Goal: Navigation & Orientation: Find specific page/section

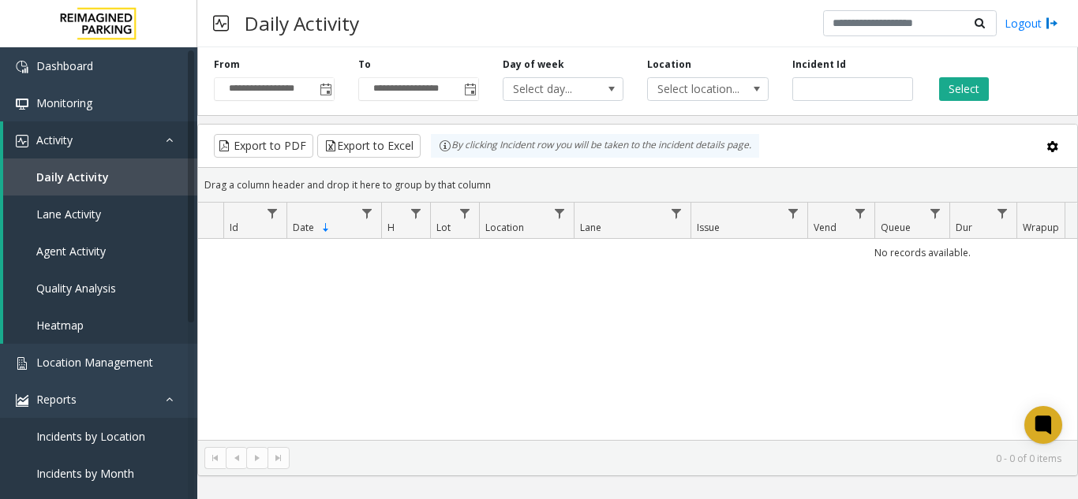
click at [324, 95] on span "Toggle popup" at bounding box center [326, 90] width 13 height 13
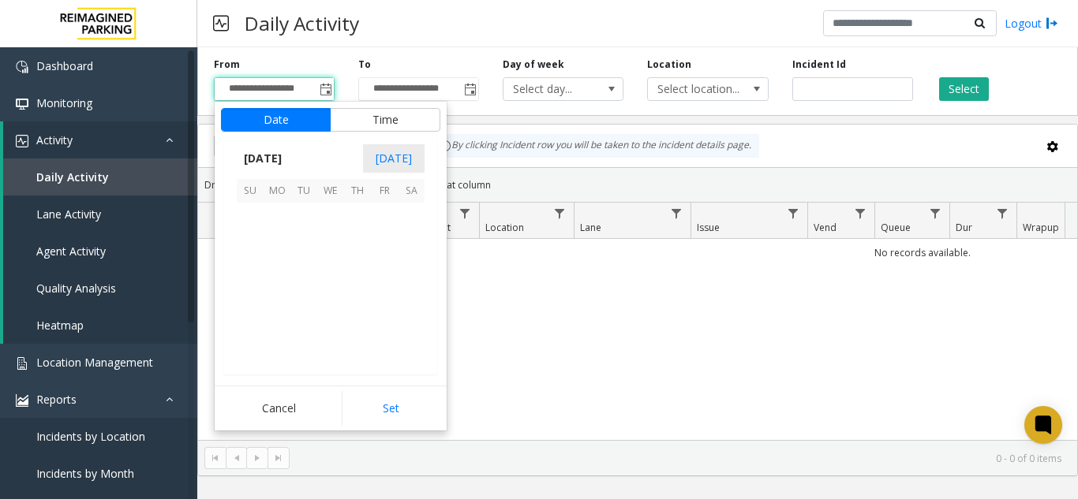
scroll to position [283182, 0]
click at [282, 221] on span "1" at bounding box center [277, 216] width 27 height 27
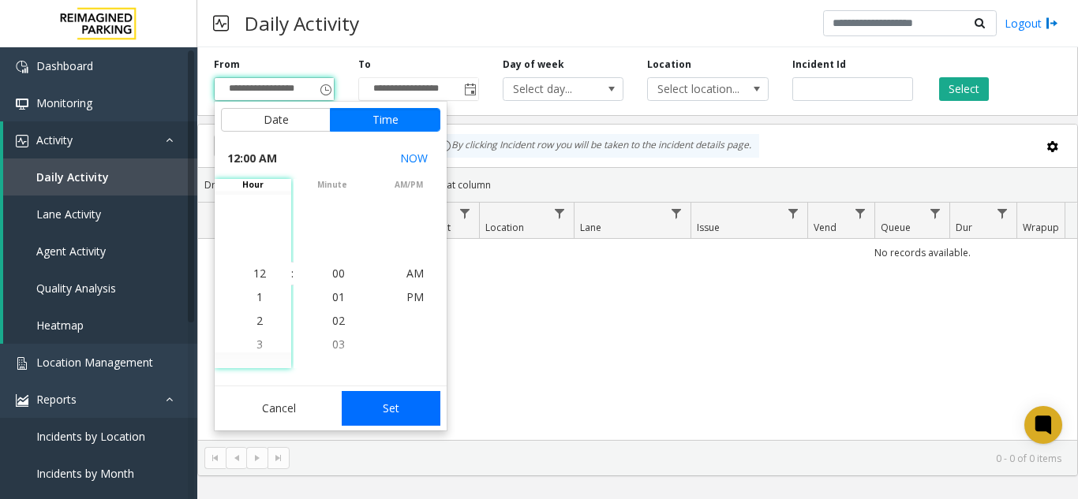
click at [379, 401] on button "Set" at bounding box center [391, 408] width 99 height 35
type input "**********"
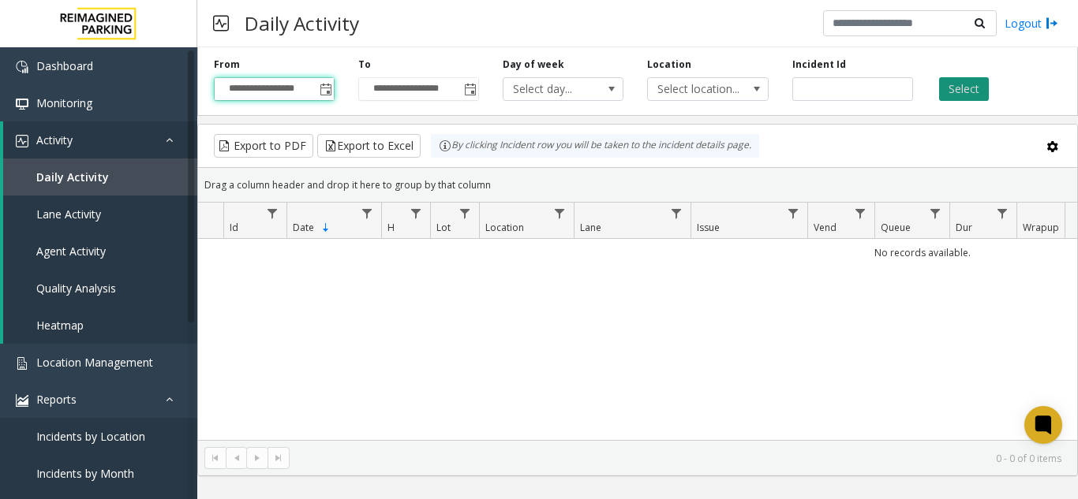
click at [957, 91] on button "Select" at bounding box center [964, 89] width 50 height 24
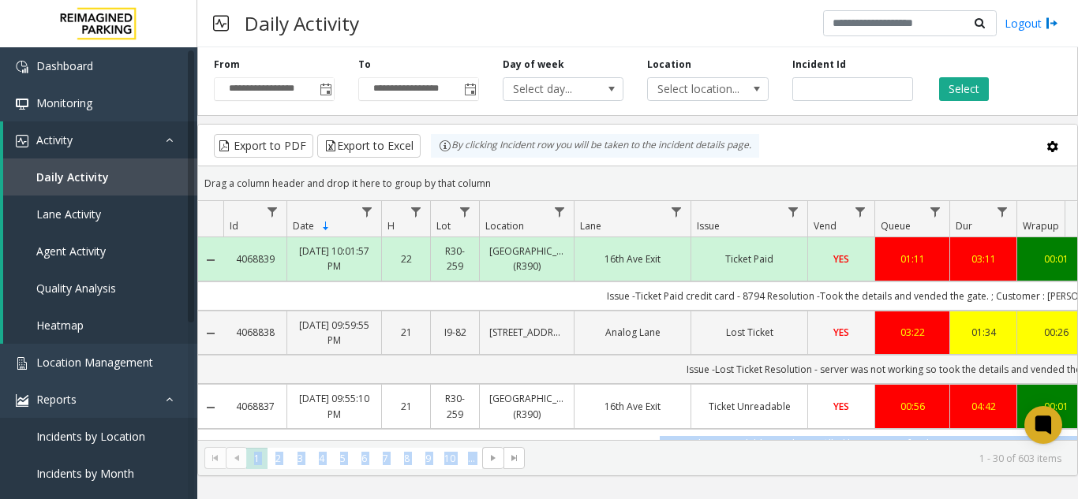
scroll to position [50, 0]
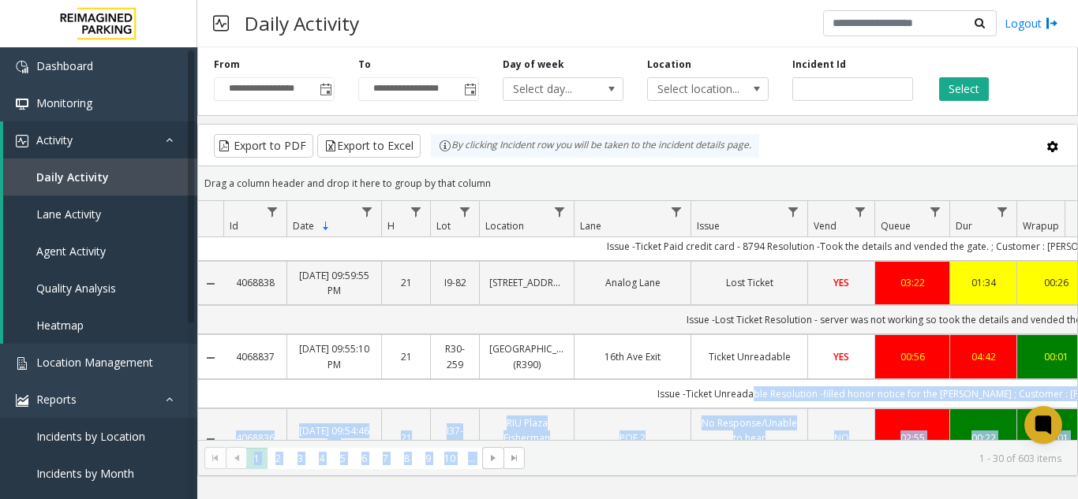
drag, startPoint x: 643, startPoint y: 440, endPoint x: 790, endPoint y: 389, distance: 155.5
click at [790, 389] on kendo-grid "Export to PDF Export to Excel By clicking Incident row you will be taken to the…" at bounding box center [637, 300] width 881 height 353
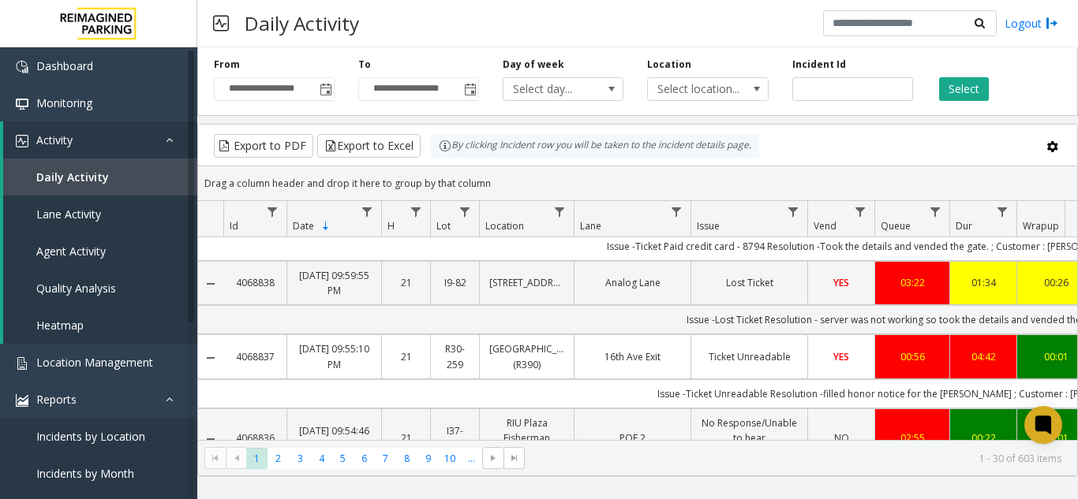
click at [839, 159] on kendo-grid-toolbar "Export to PDF Export to Excel By clicking Incident row you will be taken to the…" at bounding box center [637, 146] width 879 height 42
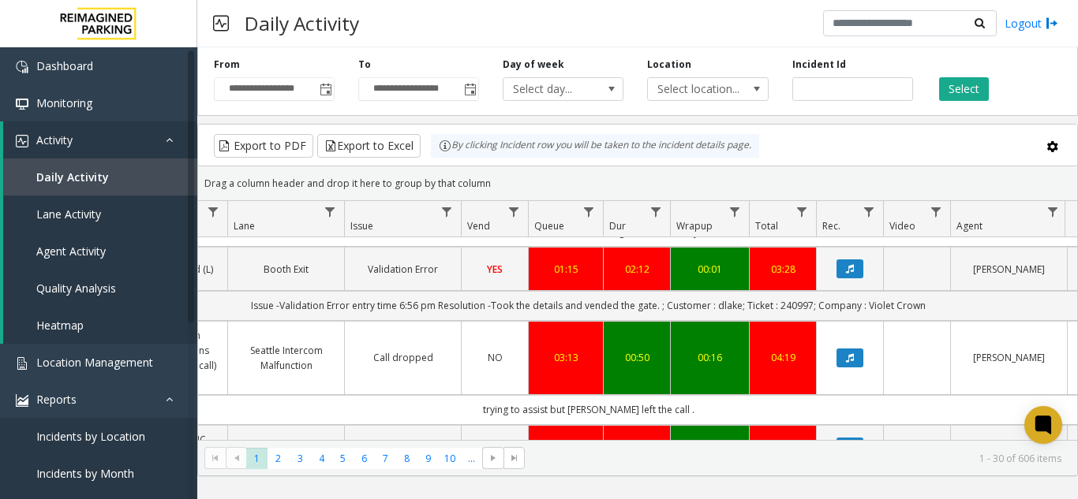
scroll to position [0, 346]
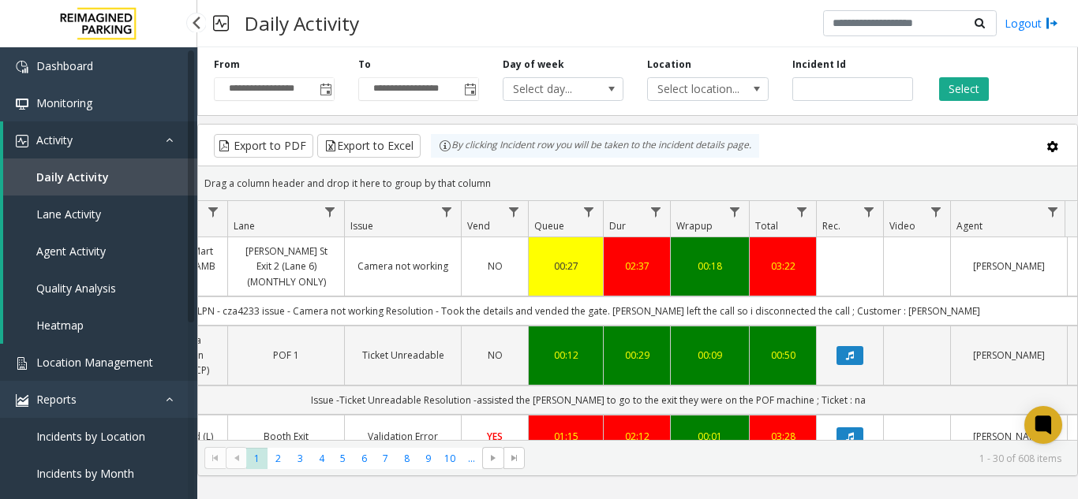
click at [148, 367] on span "Location Management" at bounding box center [94, 362] width 117 height 15
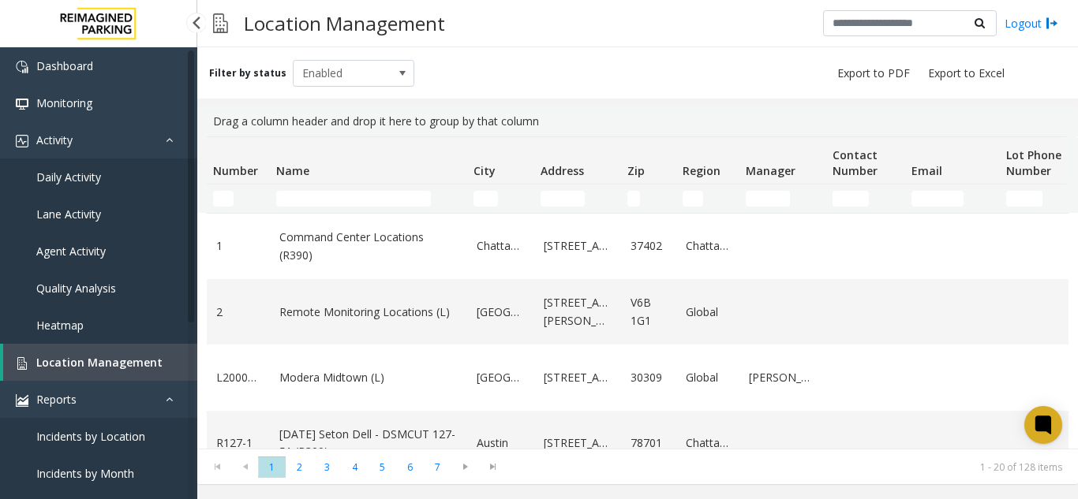
click at [148, 174] on link "Daily Activity" at bounding box center [98, 177] width 197 height 37
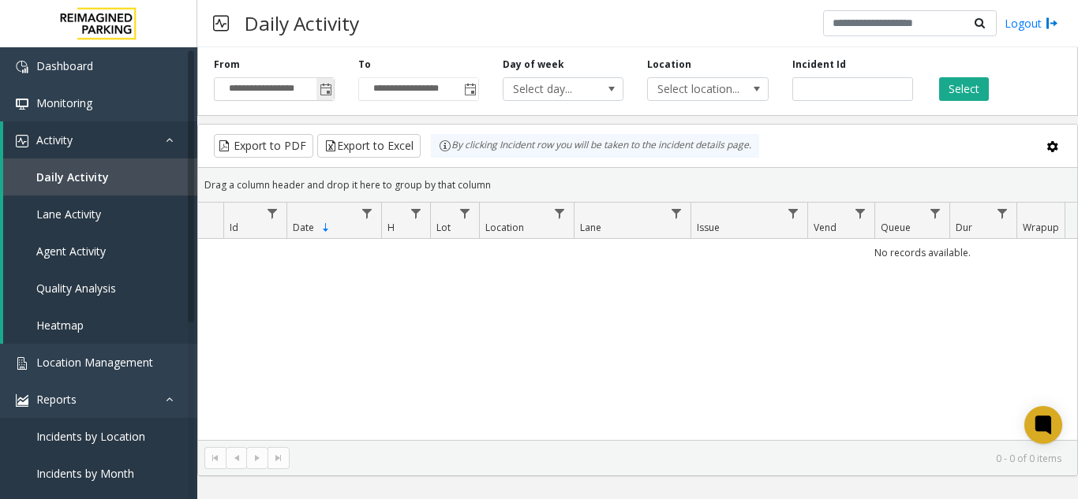
click at [320, 95] on span "Toggle popup" at bounding box center [326, 90] width 13 height 13
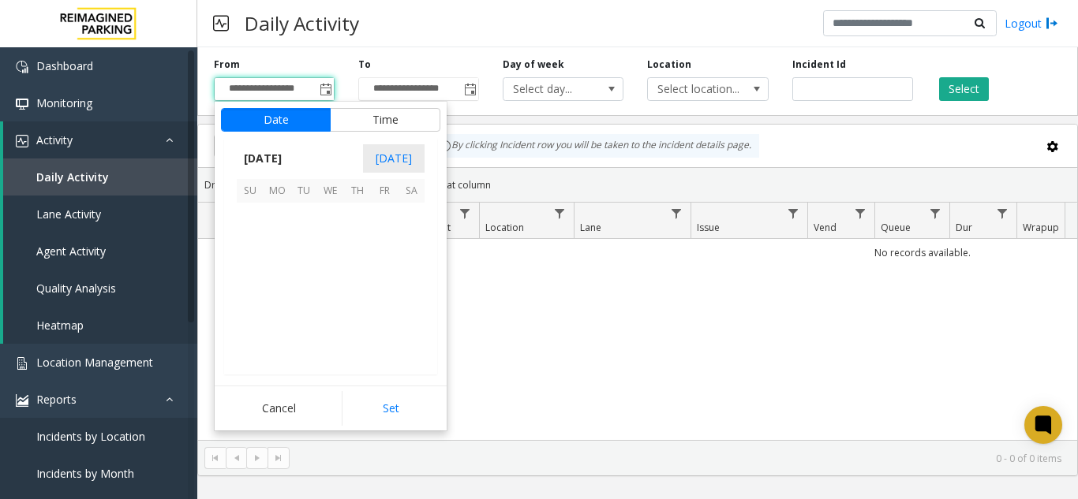
scroll to position [283182, 0]
click at [271, 208] on span "1" at bounding box center [277, 216] width 27 height 27
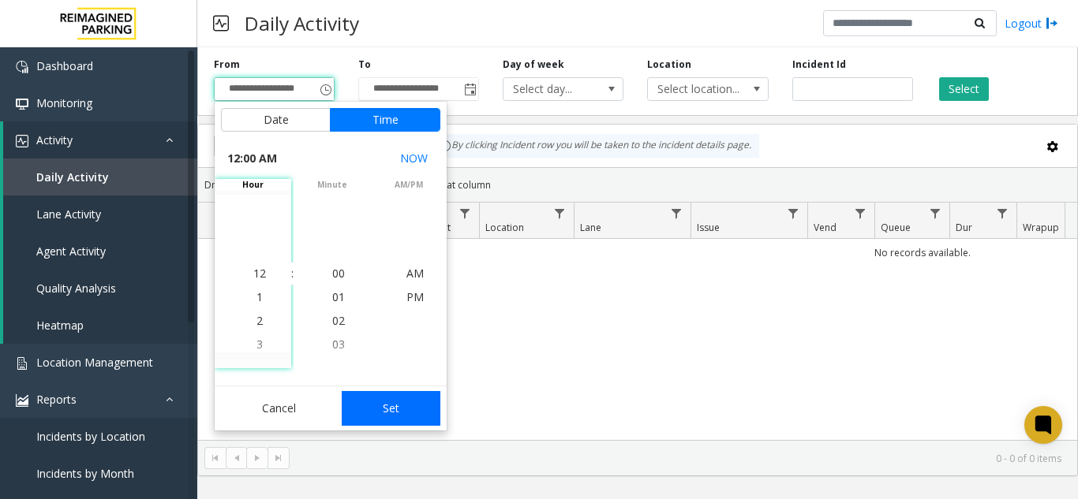
click at [389, 421] on button "Set" at bounding box center [391, 408] width 99 height 35
type input "**********"
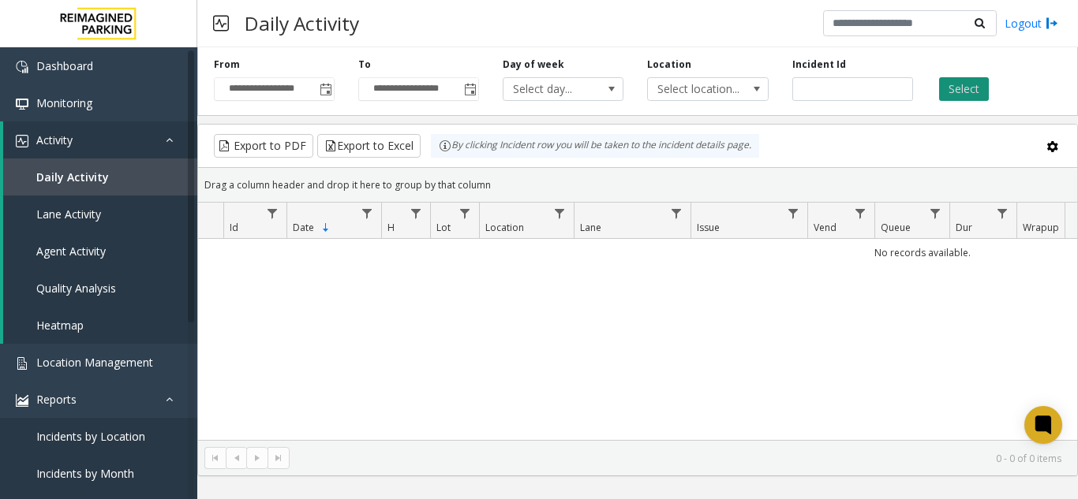
click at [967, 96] on button "Select" at bounding box center [964, 89] width 50 height 24
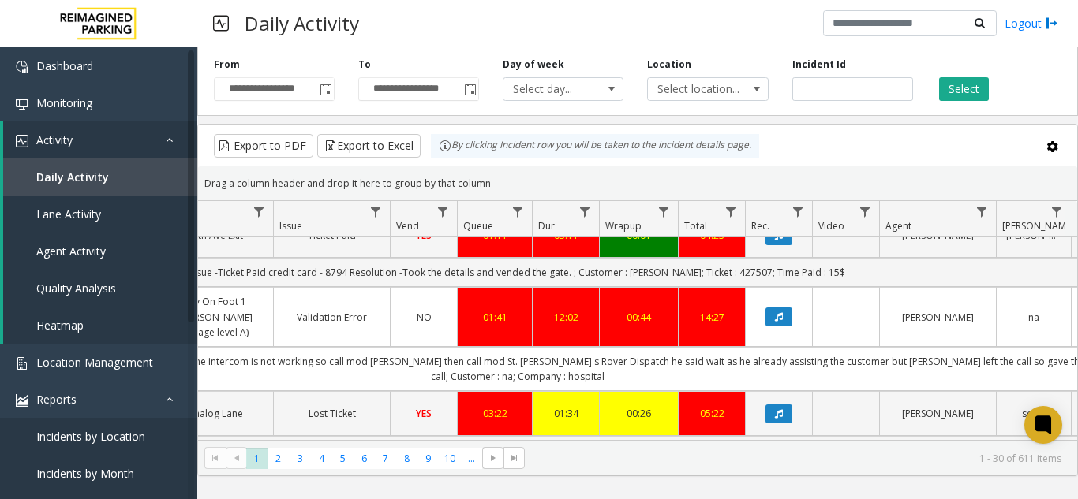
scroll to position [0, 581]
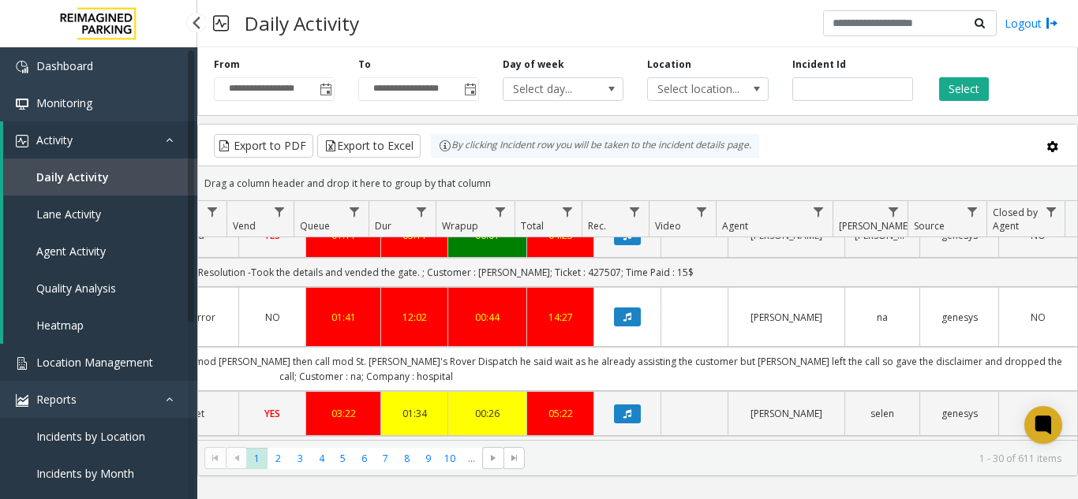
click at [106, 368] on span "Location Management" at bounding box center [94, 362] width 117 height 15
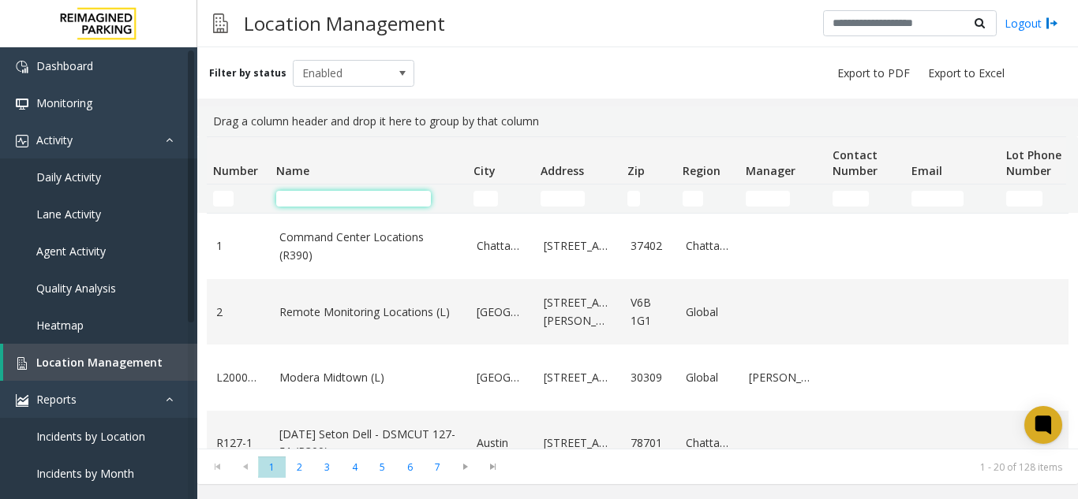
click at [319, 201] on input "Name Filter" at bounding box center [353, 199] width 155 height 16
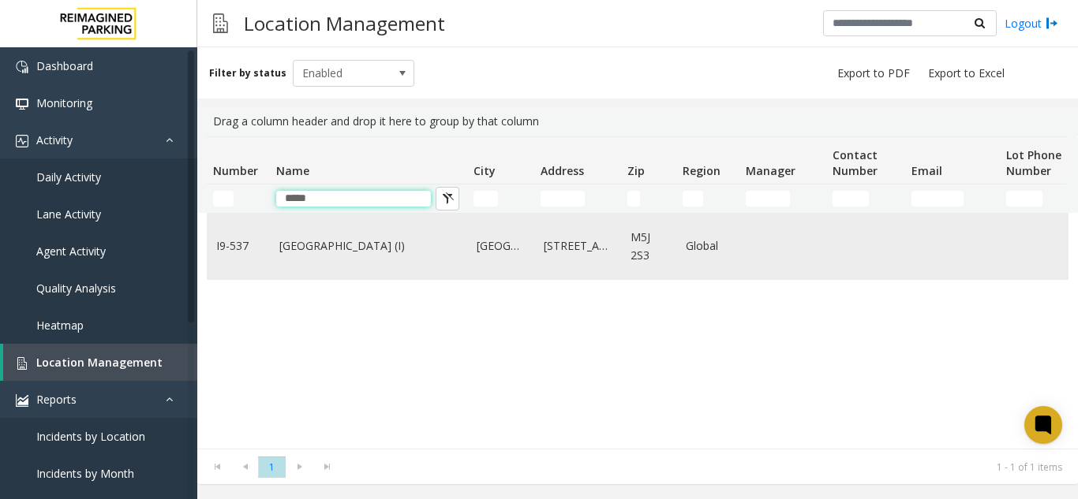
type input "*****"
click at [322, 248] on link "Waterpark Place (I)" at bounding box center [368, 245] width 178 height 17
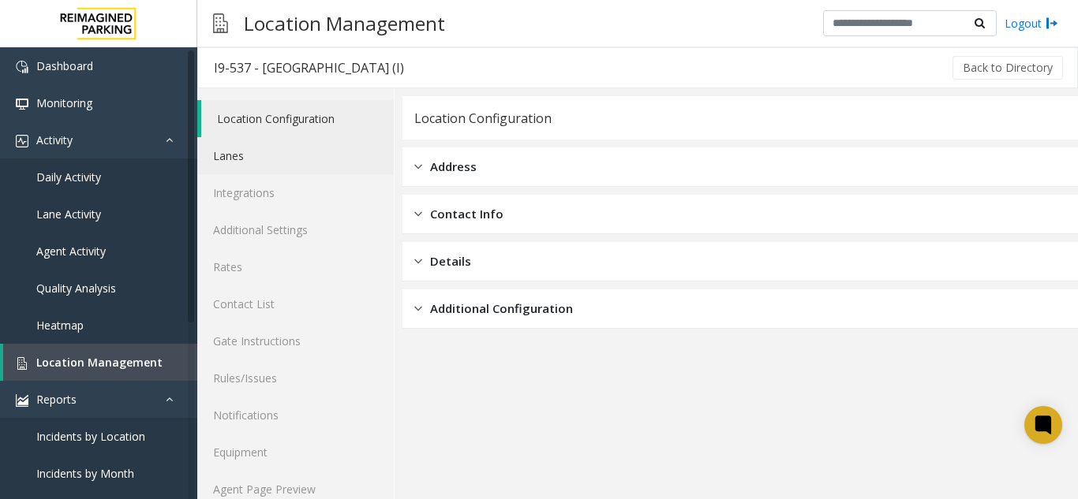
click at [245, 157] on link "Lanes" at bounding box center [295, 155] width 196 height 37
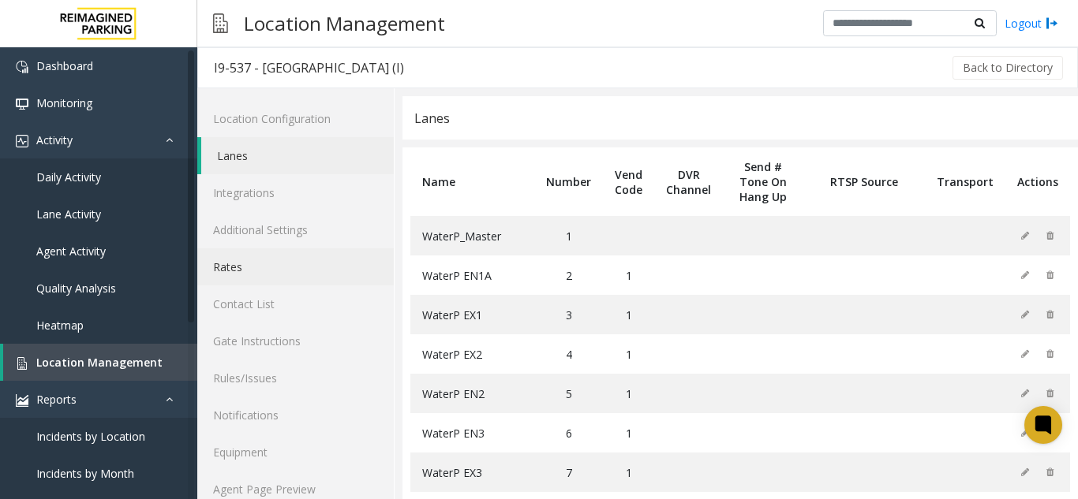
click at [241, 268] on link "Rates" at bounding box center [295, 267] width 196 height 37
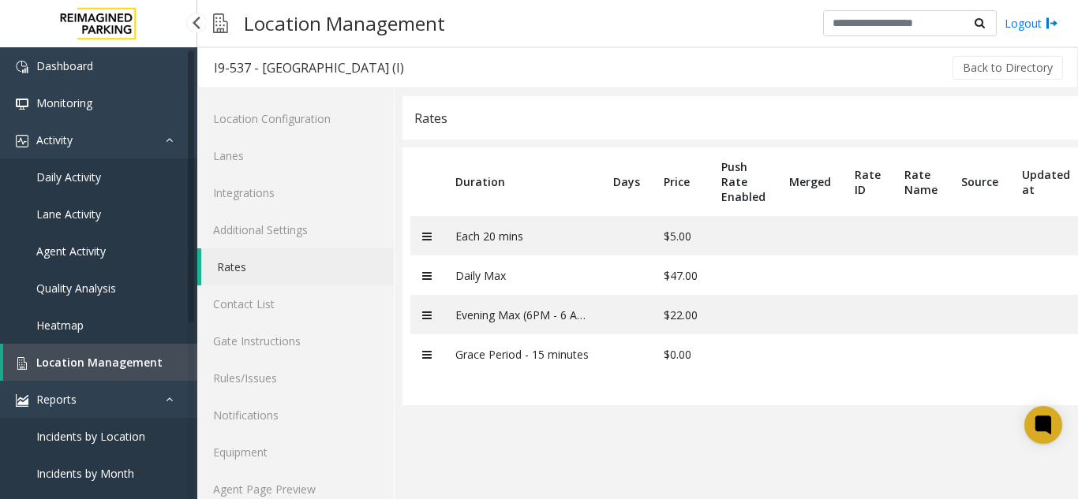
click at [124, 361] on span "Location Management" at bounding box center [99, 362] width 126 height 15
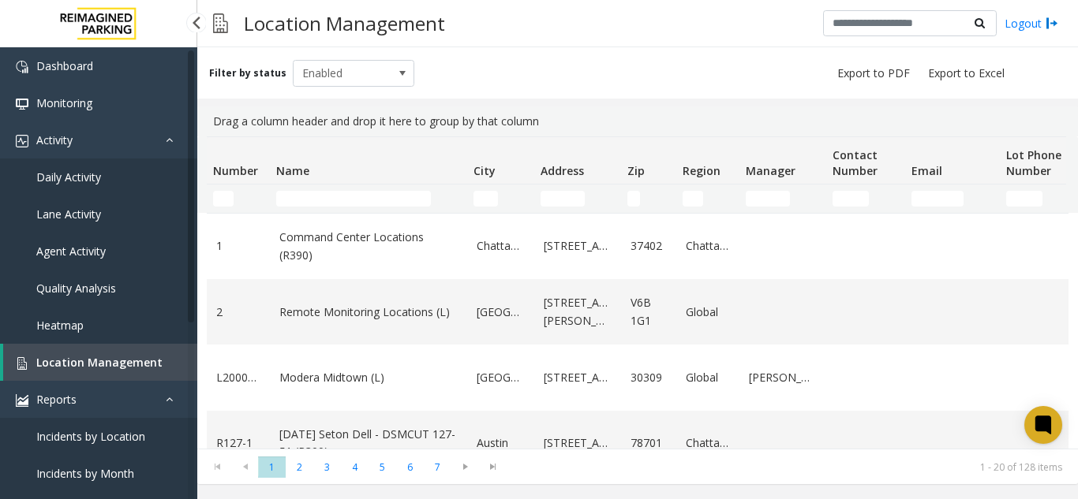
click at [150, 178] on link "Daily Activity" at bounding box center [98, 177] width 197 height 37
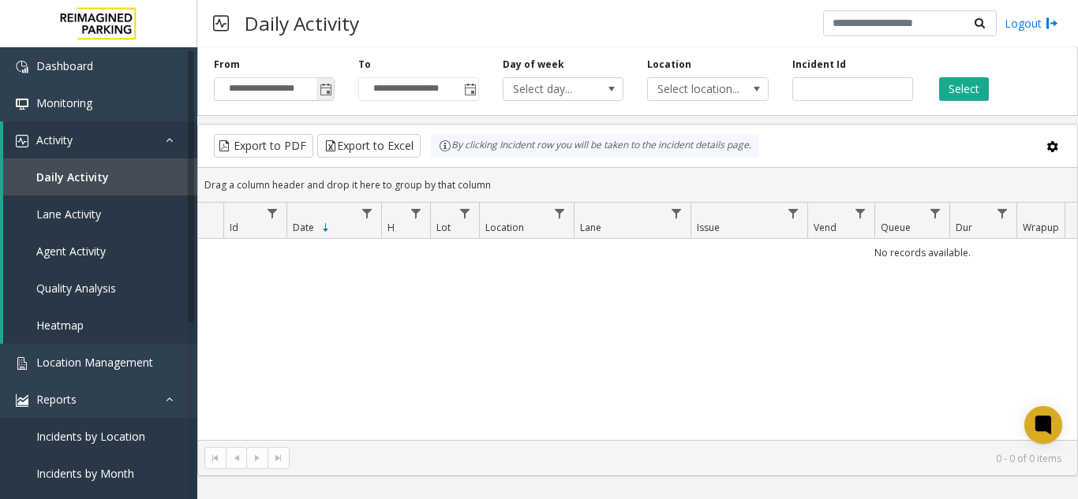
click at [327, 97] on span "Toggle popup" at bounding box center [324, 89] width 17 height 25
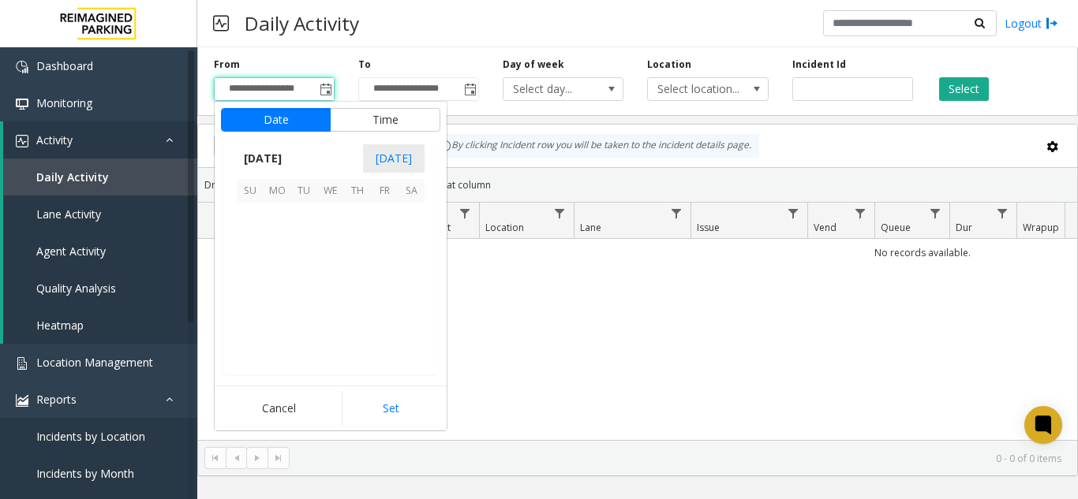
scroll to position [283182, 0]
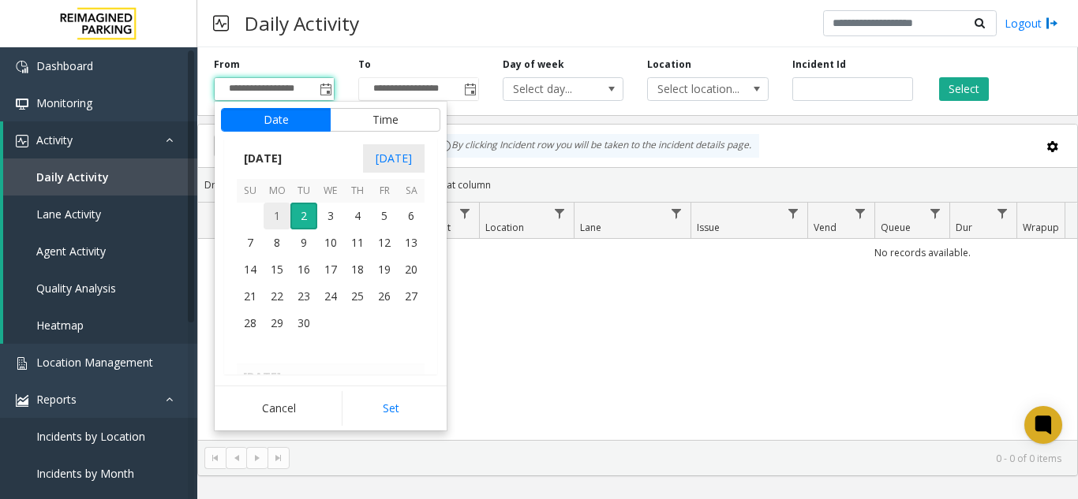
click at [271, 220] on span "1" at bounding box center [277, 216] width 27 height 27
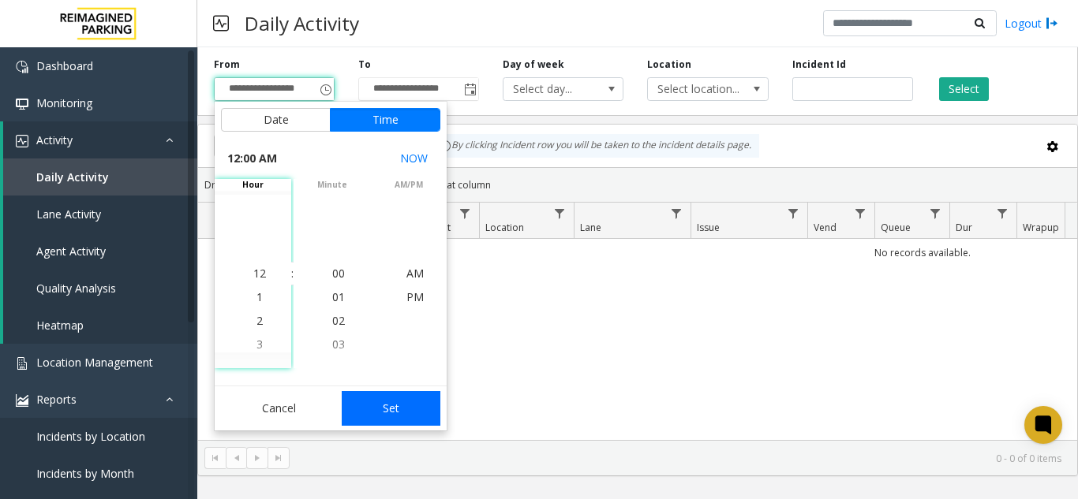
click at [411, 412] on button "Set" at bounding box center [391, 408] width 99 height 35
type input "**********"
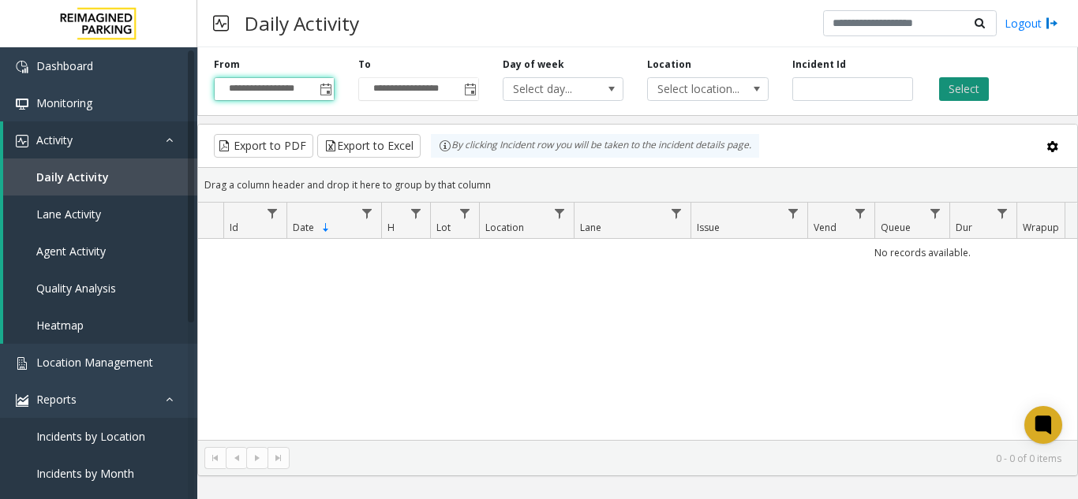
click at [945, 92] on button "Select" at bounding box center [964, 89] width 50 height 24
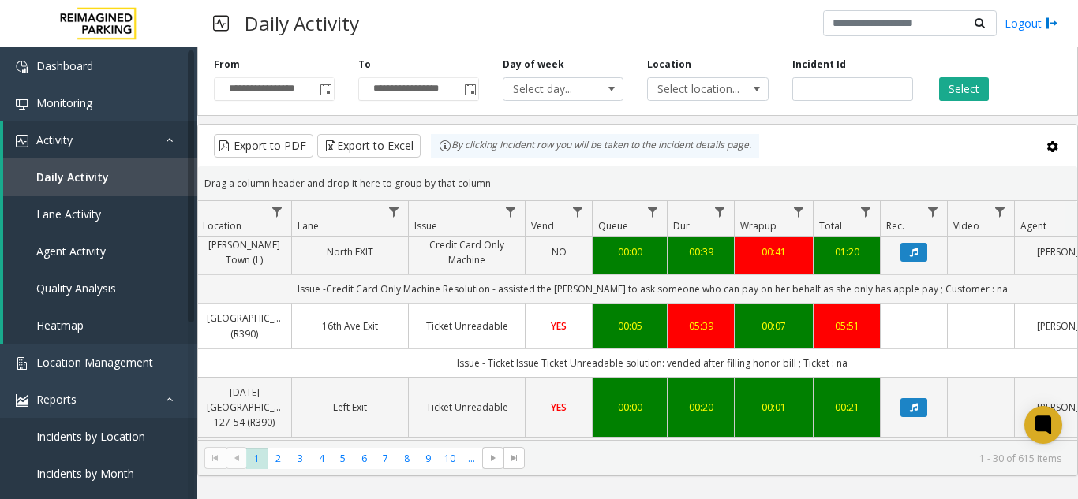
scroll to position [79, 282]
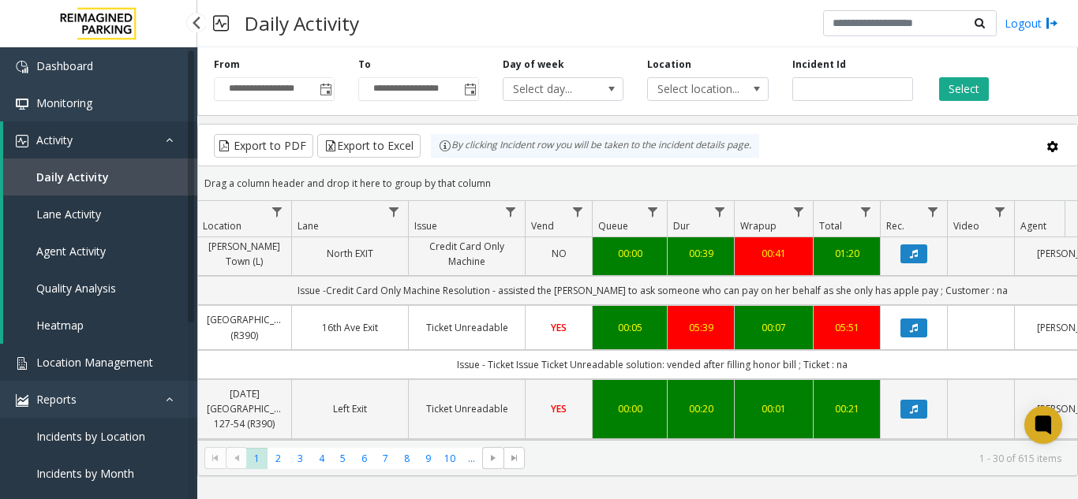
click at [79, 349] on link "Location Management" at bounding box center [98, 362] width 197 height 37
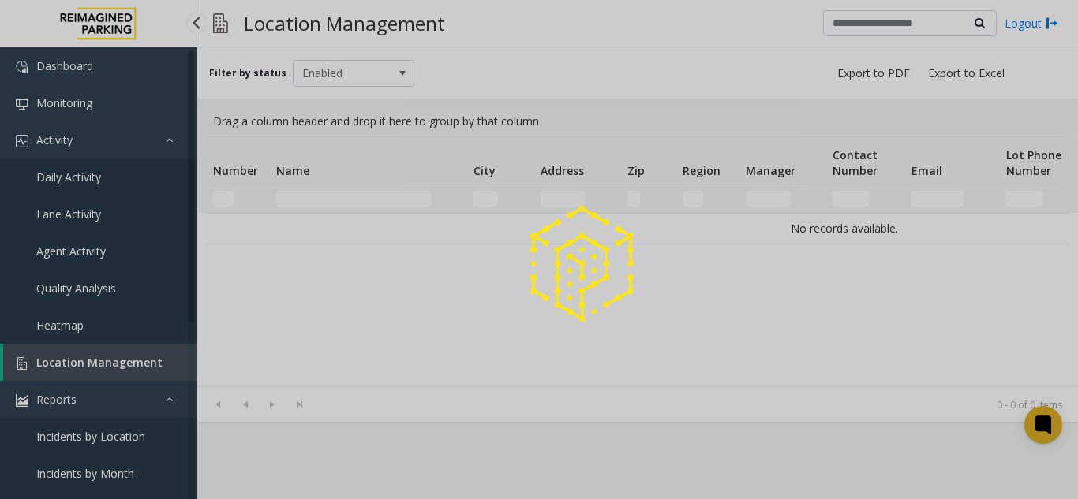
click at [73, 368] on div at bounding box center [539, 249] width 1078 height 499
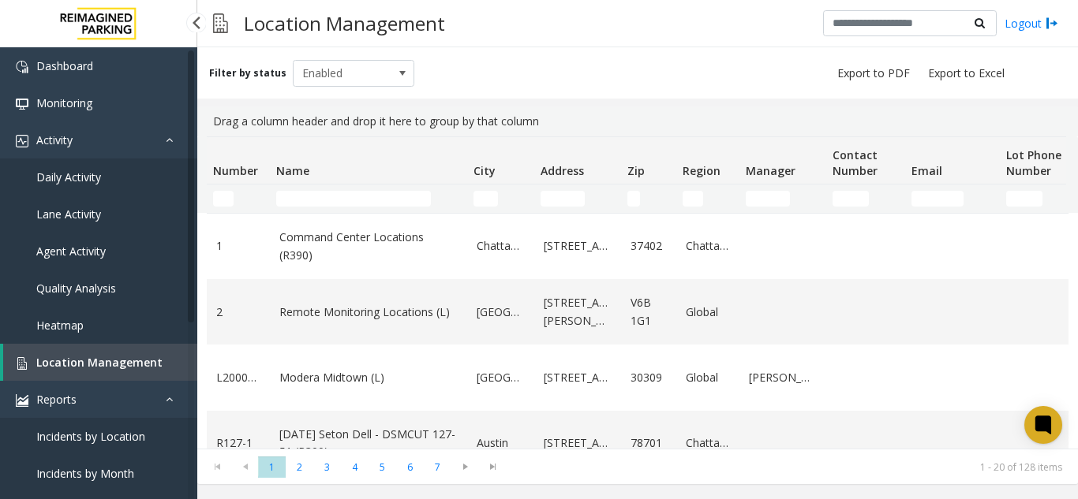
click at [135, 182] on link "Daily Activity" at bounding box center [98, 177] width 197 height 37
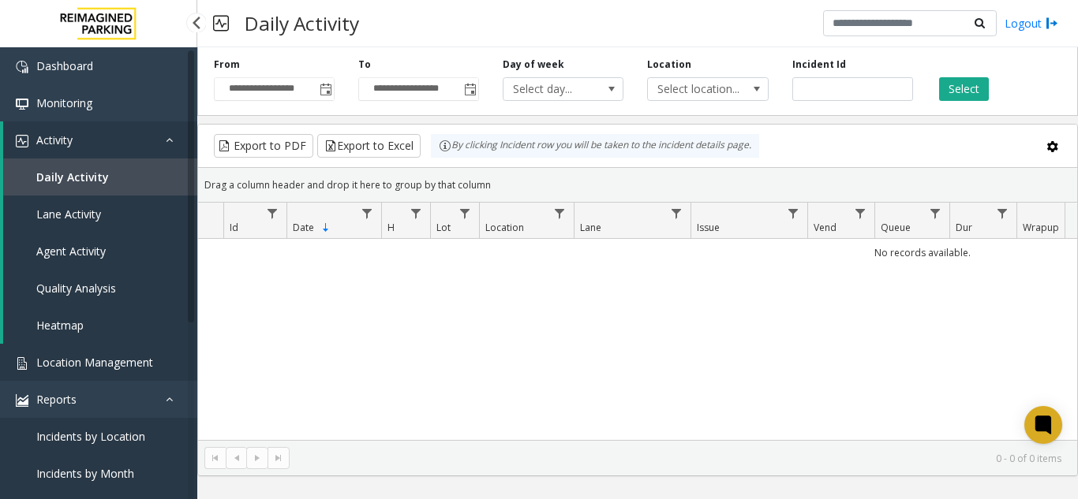
click at [82, 371] on link "Location Management" at bounding box center [98, 362] width 197 height 37
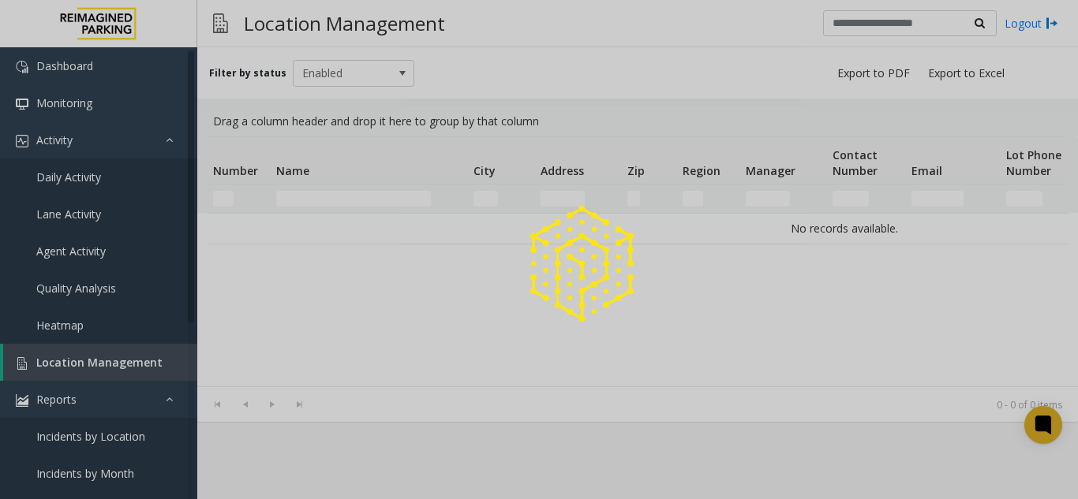
click at [82, 371] on div at bounding box center [539, 249] width 1078 height 499
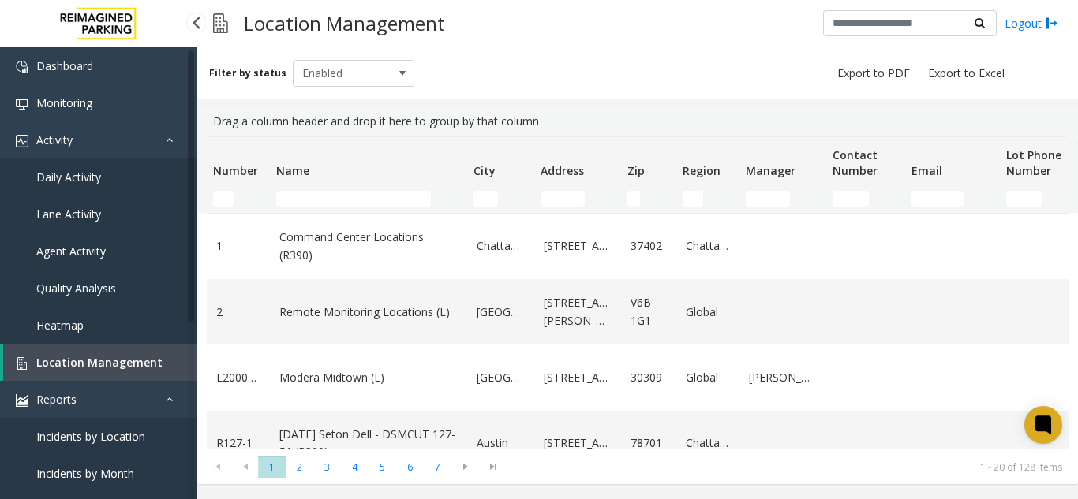
click at [115, 183] on link "Daily Activity" at bounding box center [98, 177] width 197 height 37
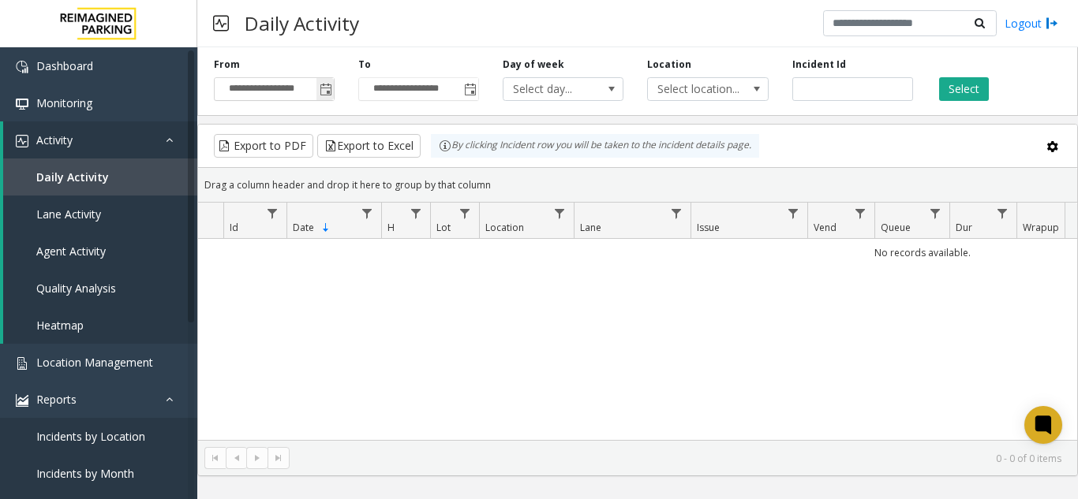
click at [318, 92] on span "Toggle popup" at bounding box center [324, 89] width 17 height 25
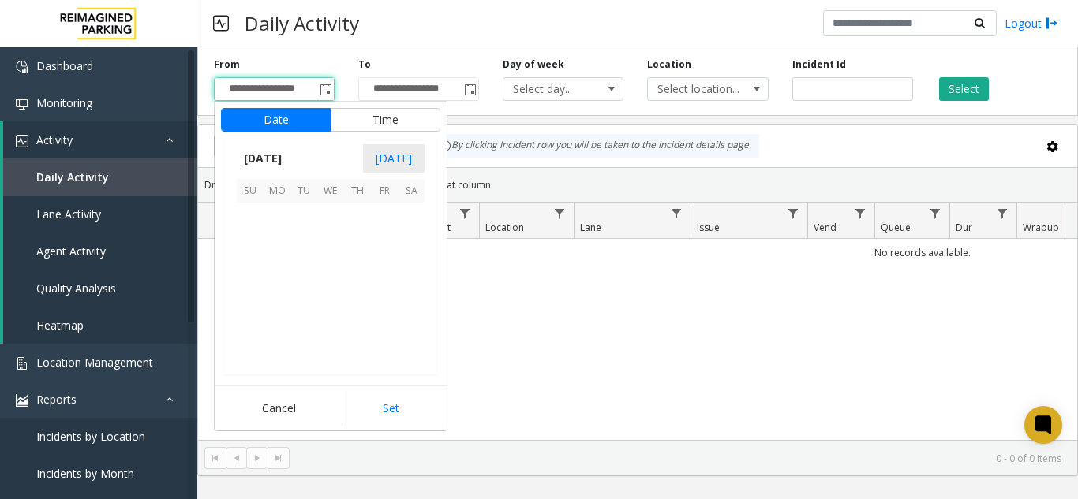
scroll to position [283182, 0]
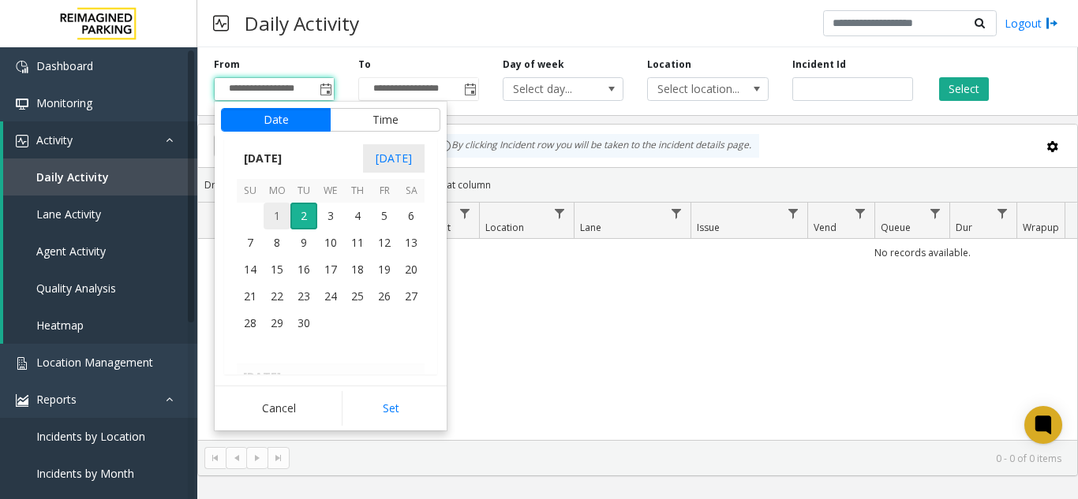
click at [279, 214] on span "1" at bounding box center [277, 216] width 27 height 27
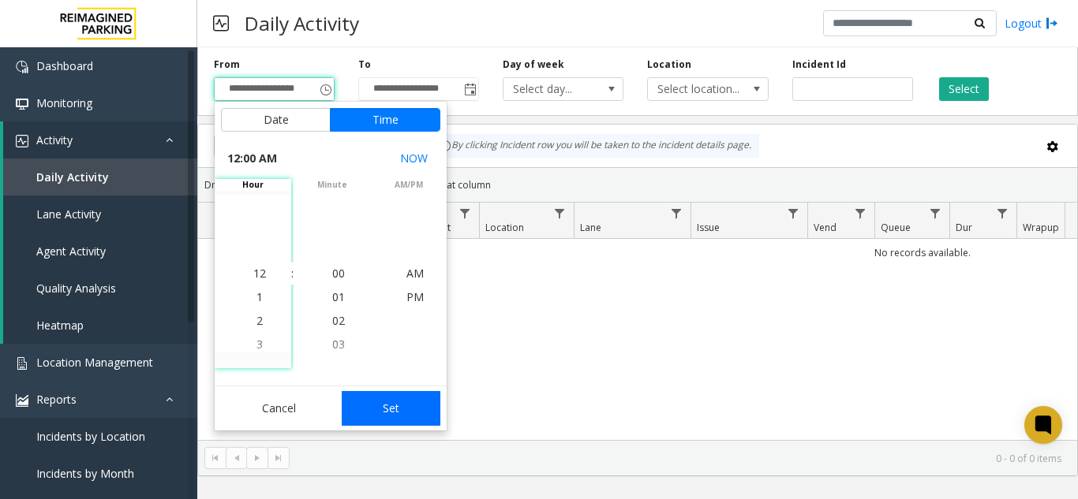
click at [398, 405] on button "Set" at bounding box center [391, 408] width 99 height 35
type input "**********"
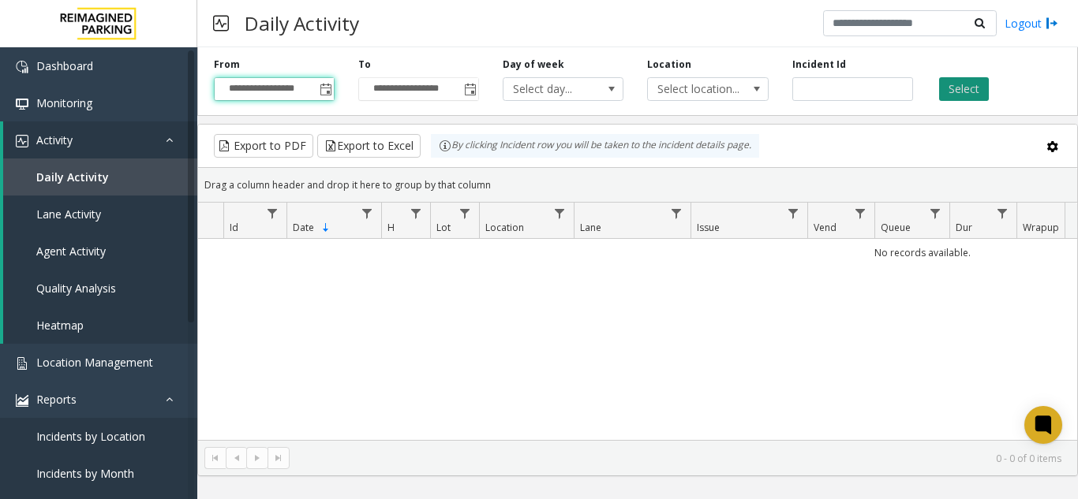
click at [962, 99] on button "Select" at bounding box center [964, 89] width 50 height 24
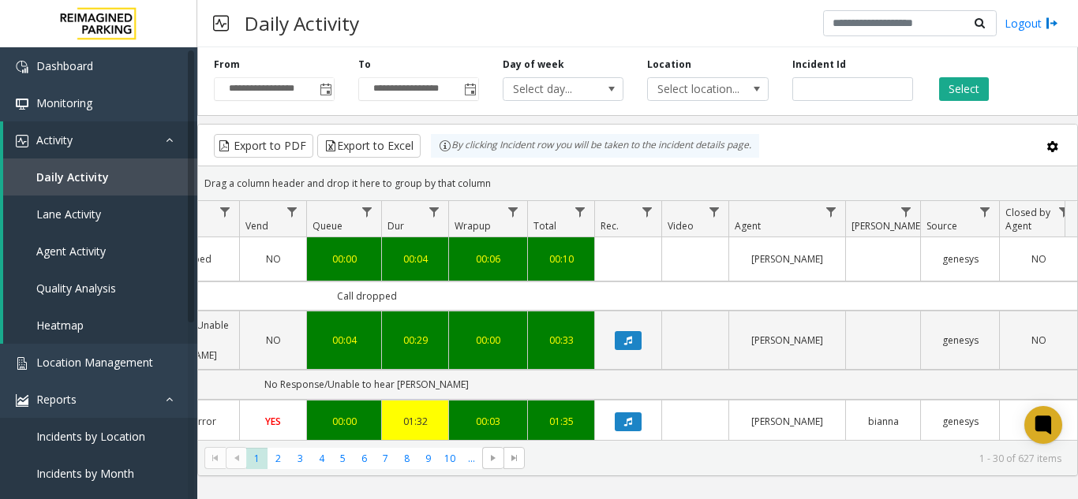
scroll to position [0, 581]
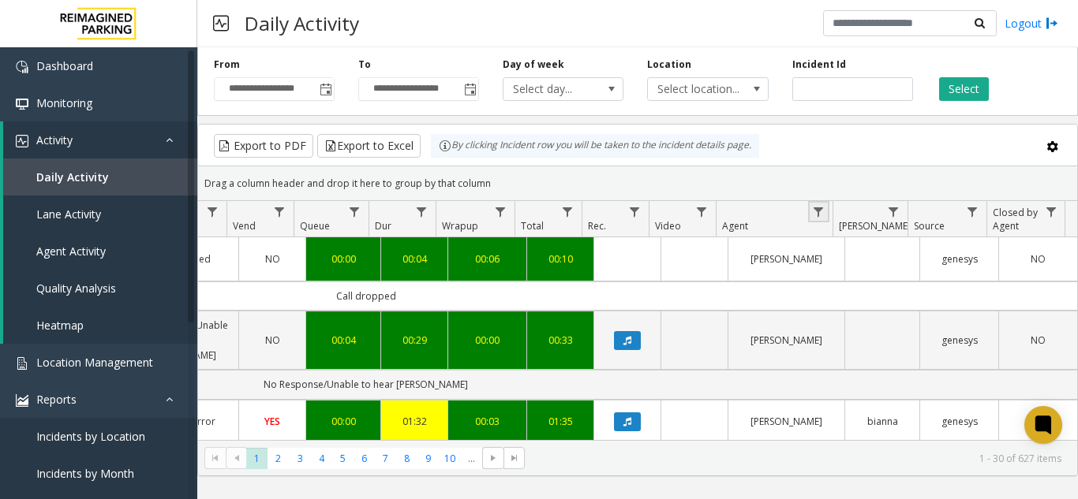
click at [817, 219] on link "Data table" at bounding box center [818, 211] width 21 height 21
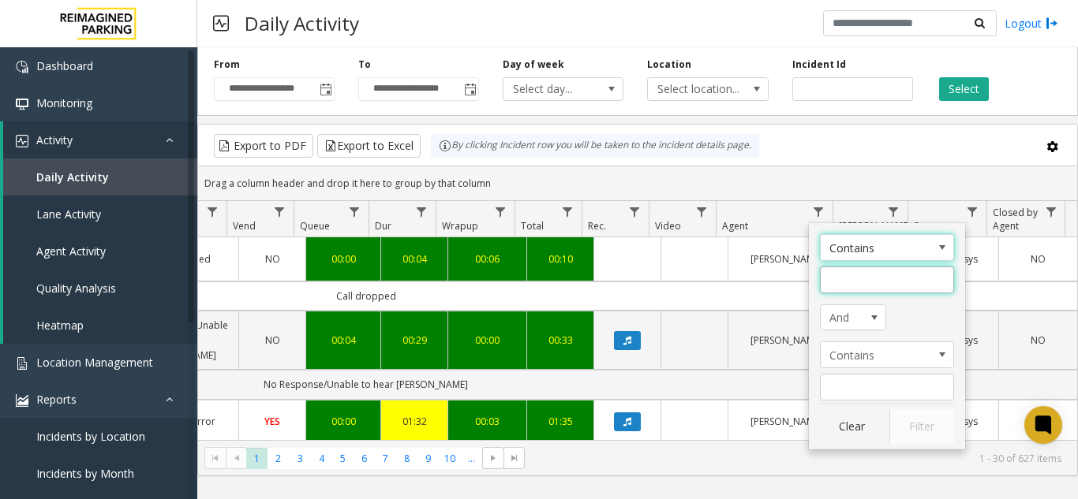
click at [837, 272] on input "Agent Filter" at bounding box center [887, 280] width 134 height 27
type input "******"
click button "Filter" at bounding box center [921, 427] width 65 height 35
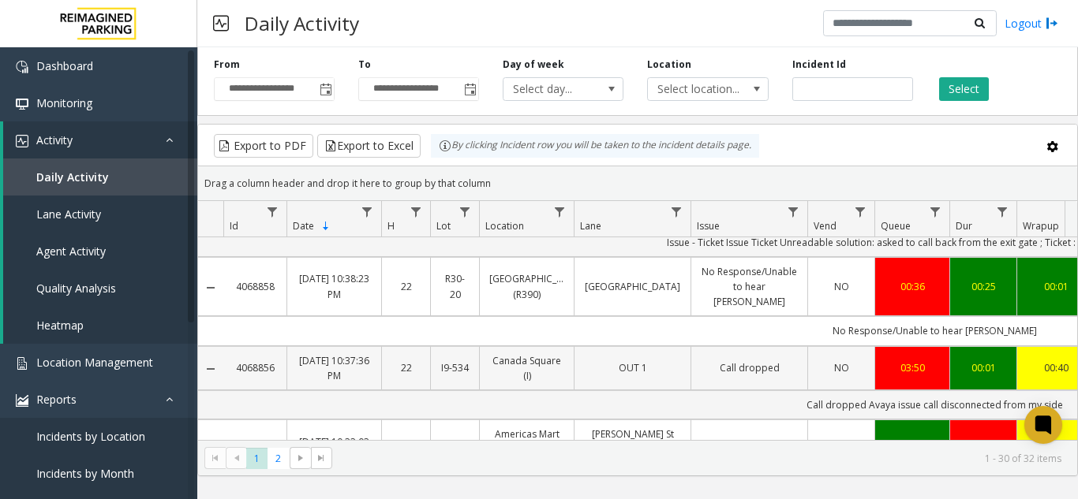
drag, startPoint x: 279, startPoint y: 344, endPoint x: 238, endPoint y: 335, distance: 41.3
click at [238, 346] on td "4068856" at bounding box center [254, 368] width 63 height 44
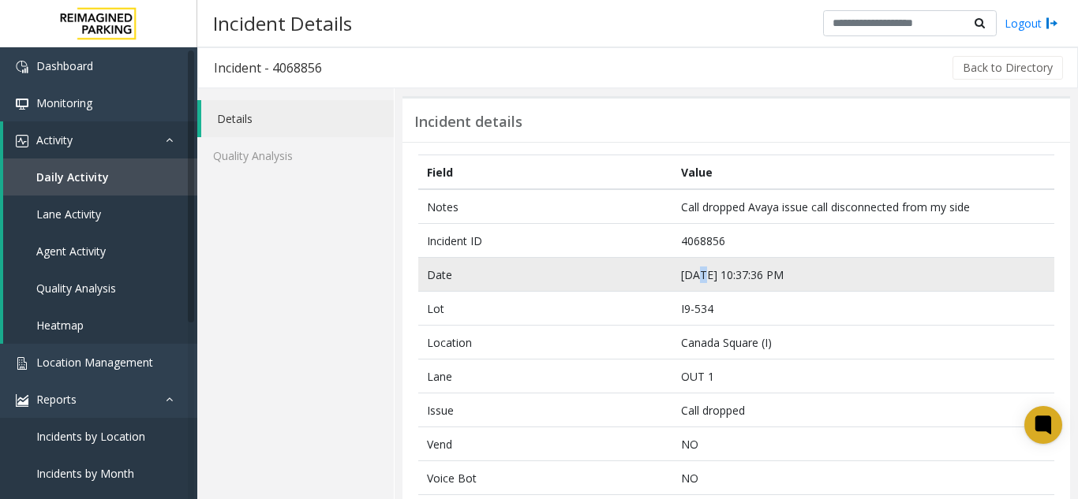
click at [694, 279] on td "Sep 1 10:37:36 PM" at bounding box center [863, 275] width 382 height 34
drag, startPoint x: 789, startPoint y: 275, endPoint x: 668, endPoint y: 266, distance: 121.0
click at [672, 266] on td "Sep 1 10:37:36 PM" at bounding box center [863, 275] width 382 height 34
copy td "Sep 1 10:37:36 PM"
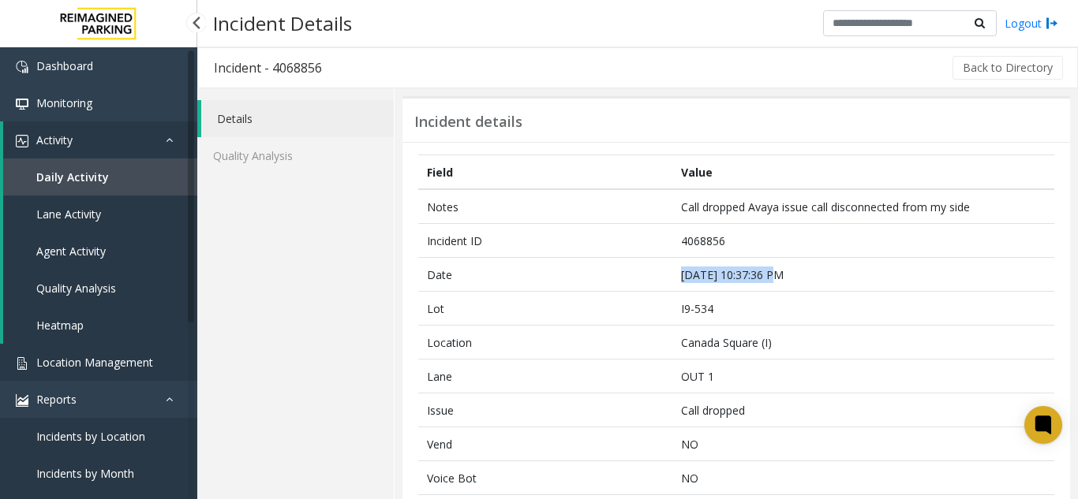
click at [119, 349] on link "Location Management" at bounding box center [98, 362] width 197 height 37
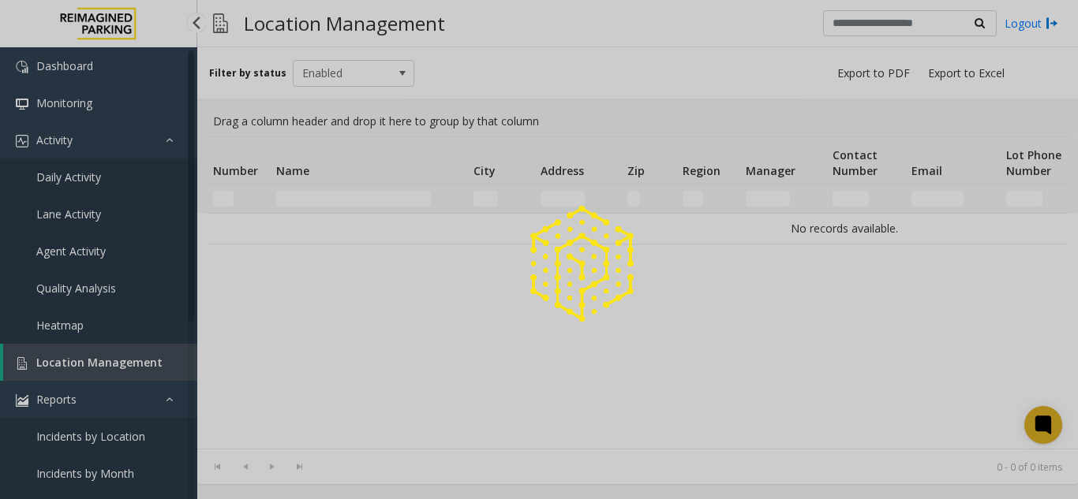
click at [119, 349] on div at bounding box center [539, 249] width 1078 height 499
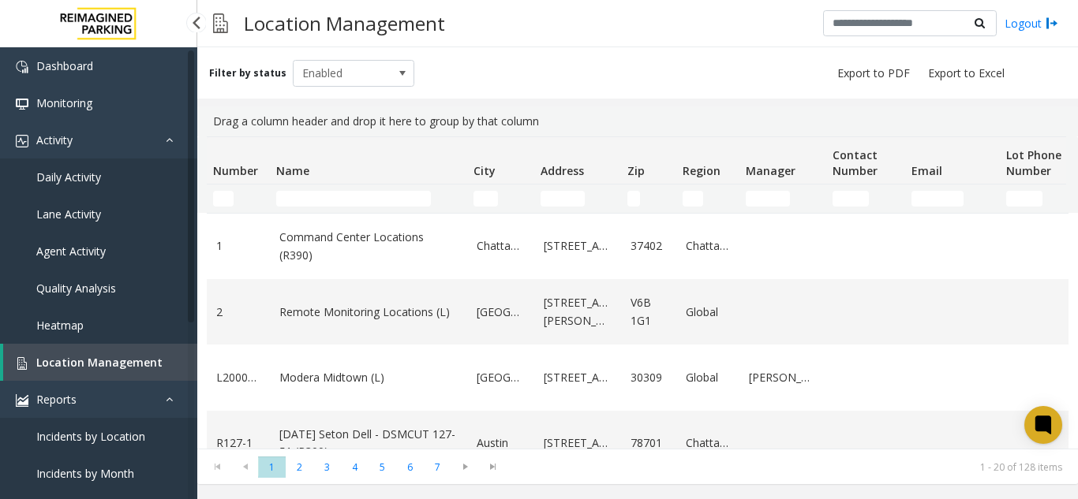
click at [125, 361] on span "Location Management" at bounding box center [99, 362] width 126 height 15
click at [118, 161] on link "Daily Activity" at bounding box center [98, 177] width 197 height 37
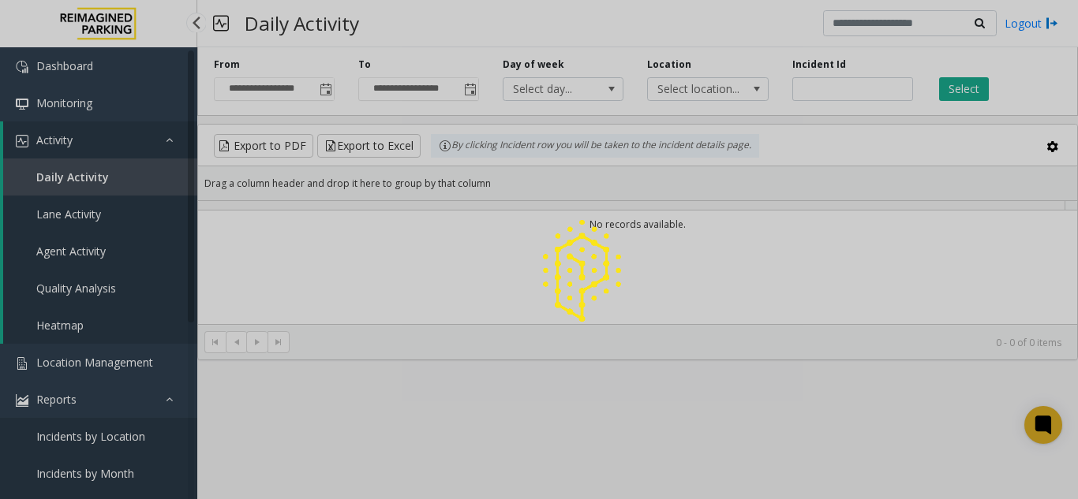
click at [107, 174] on div at bounding box center [539, 249] width 1078 height 499
click at [328, 95] on div at bounding box center [539, 249] width 1078 height 499
click at [324, 92] on div at bounding box center [539, 249] width 1078 height 499
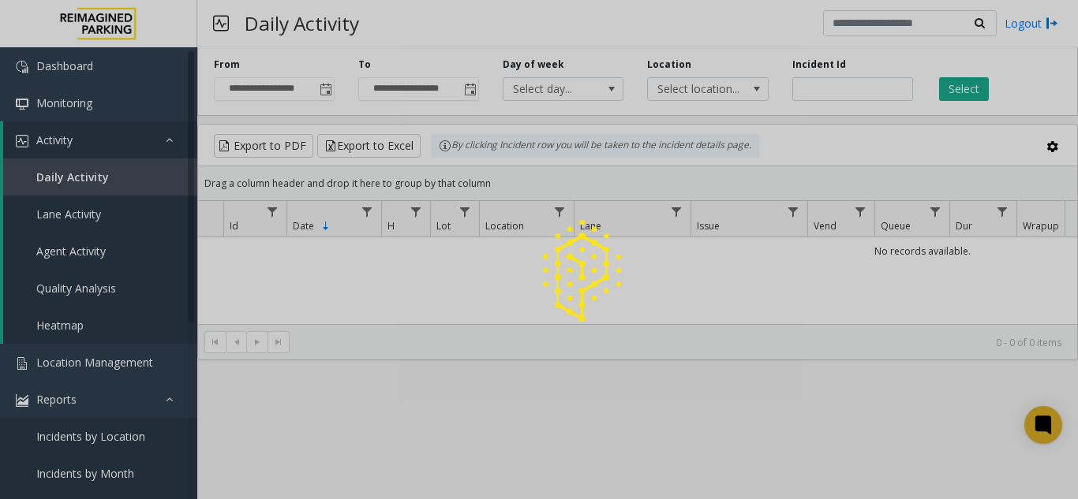
click at [324, 92] on span "Toggle popup" at bounding box center [326, 90] width 13 height 13
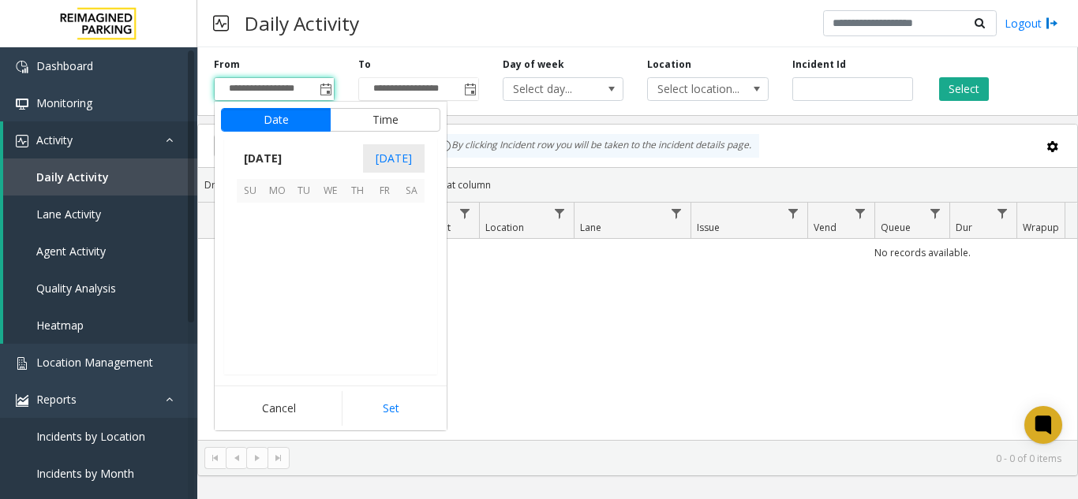
scroll to position [283182, 0]
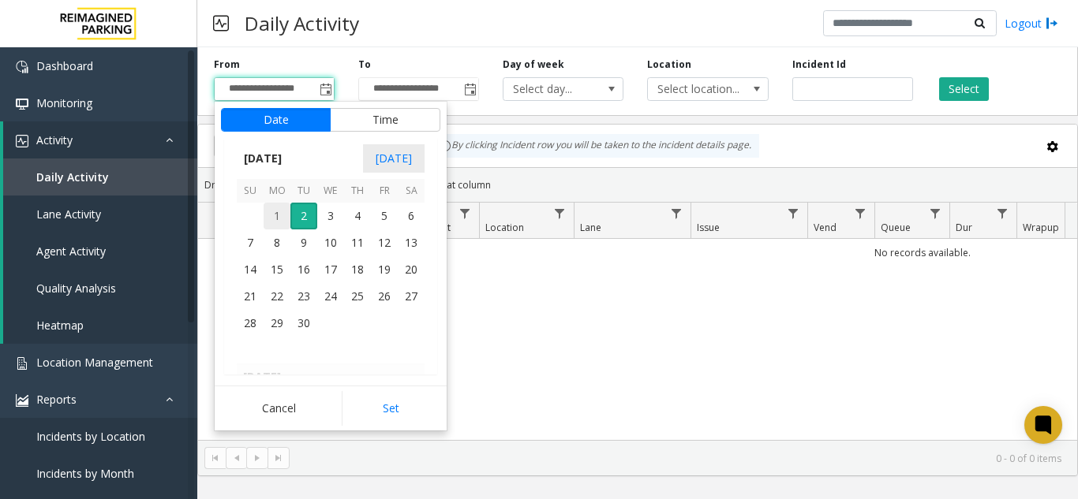
click at [279, 214] on span "1" at bounding box center [277, 216] width 27 height 27
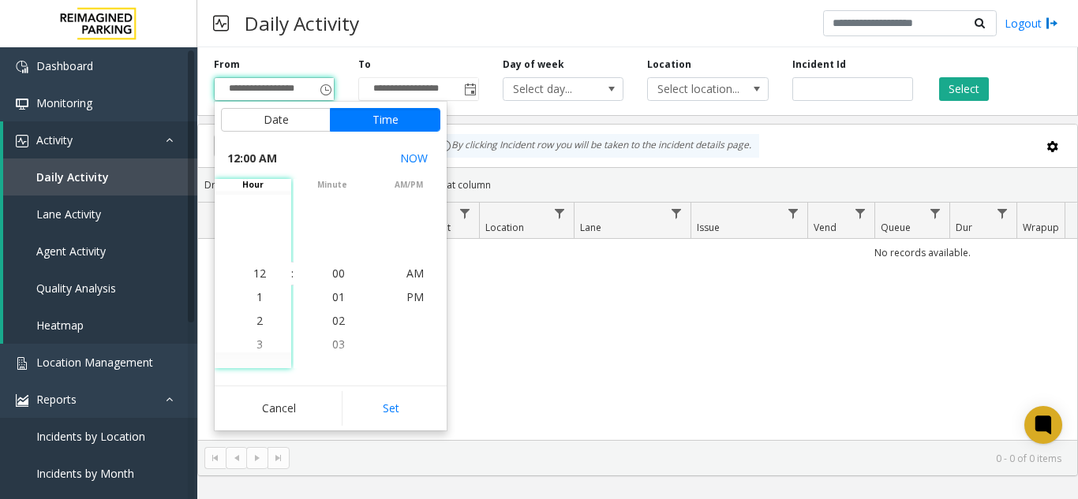
click at [410, 402] on button "Set" at bounding box center [391, 408] width 99 height 35
type input "**********"
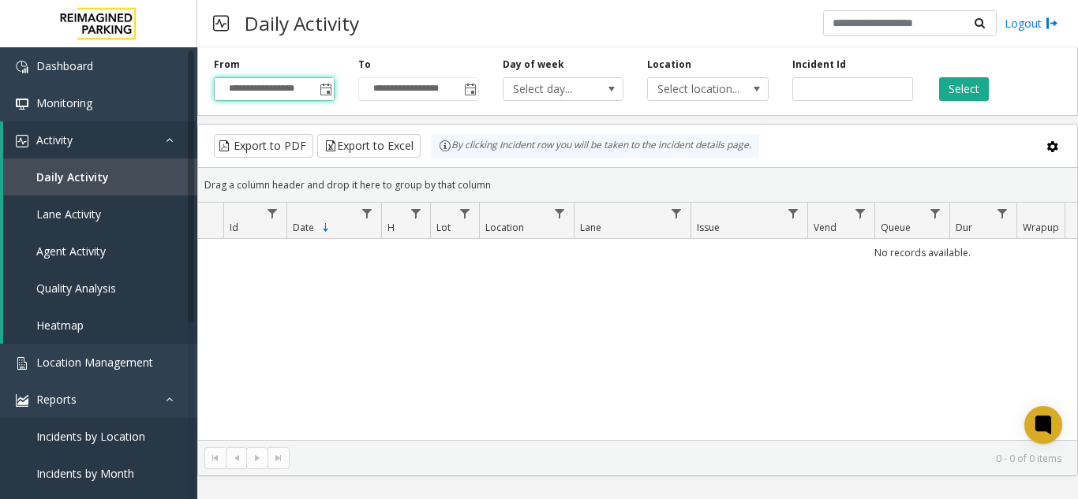
click at [970, 77] on div "Select" at bounding box center [997, 79] width 144 height 43
click at [944, 92] on button "Select" at bounding box center [964, 89] width 50 height 24
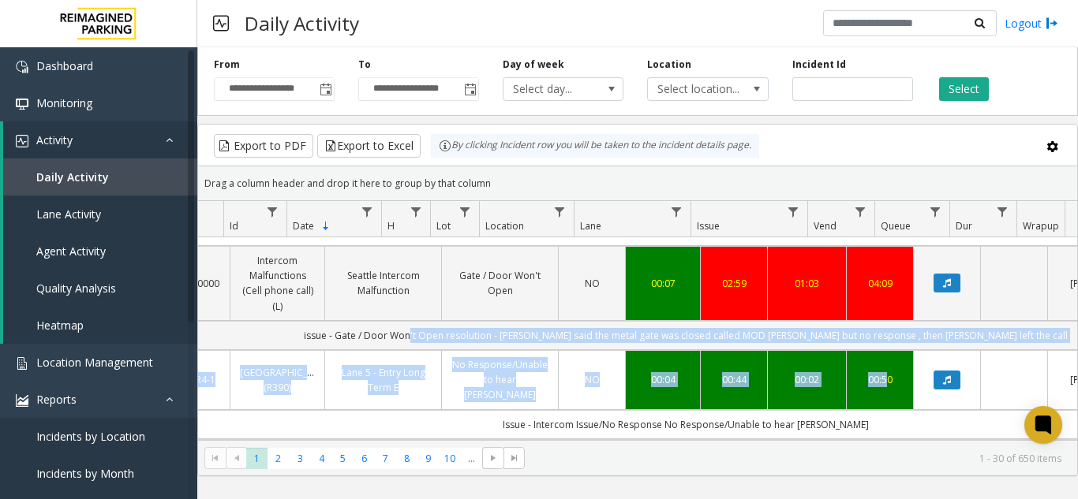
scroll to position [0, 526]
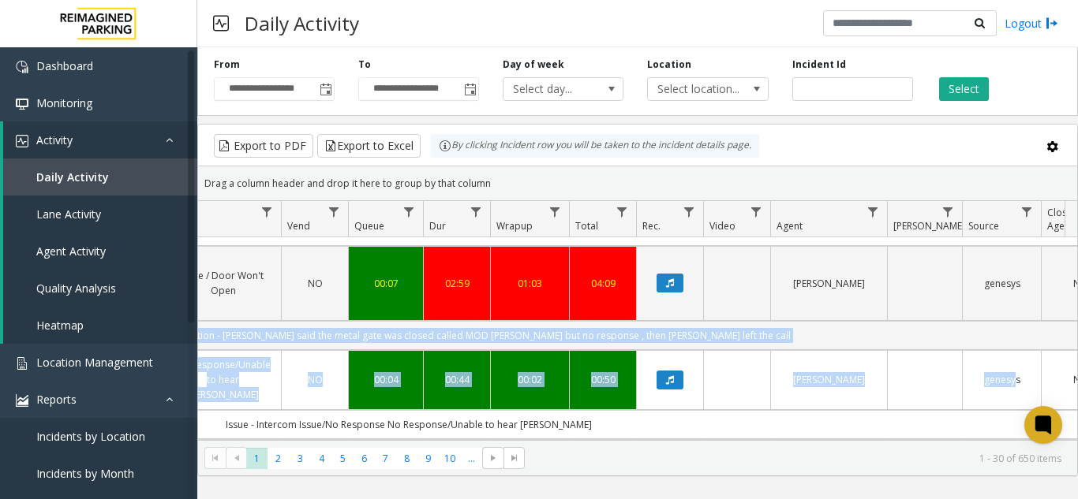
drag, startPoint x: 703, startPoint y: 428, endPoint x: 1009, endPoint y: 364, distance: 312.9
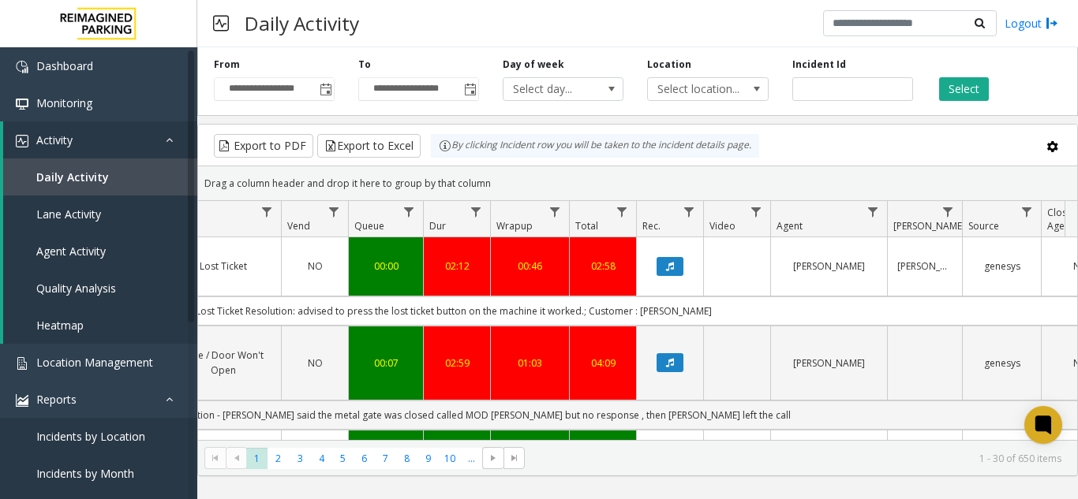
click at [874, 166] on kendo-grid-toolbar "Export to PDF Export to Excel By clicking Incident row you will be taken to the…" at bounding box center [637, 146] width 879 height 42
click at [873, 215] on span "Data table" at bounding box center [872, 212] width 13 height 13
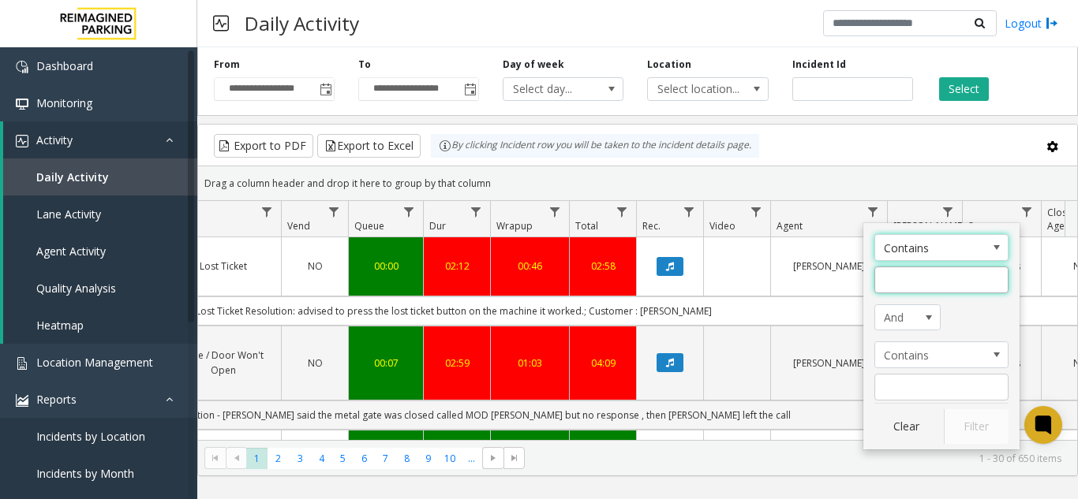
click at [895, 276] on input "Agent Filter" at bounding box center [941, 280] width 134 height 27
type input "***"
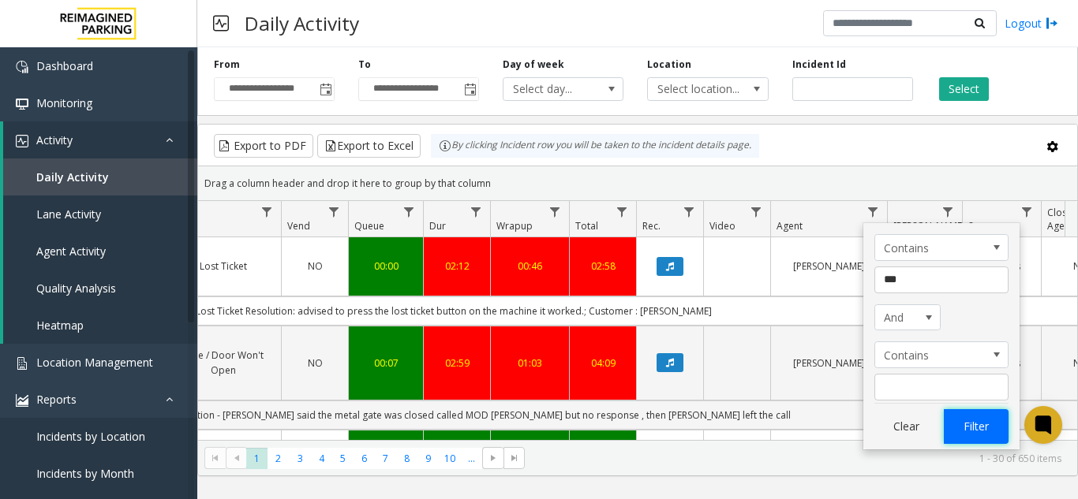
click at [978, 428] on button "Filter" at bounding box center [976, 427] width 65 height 35
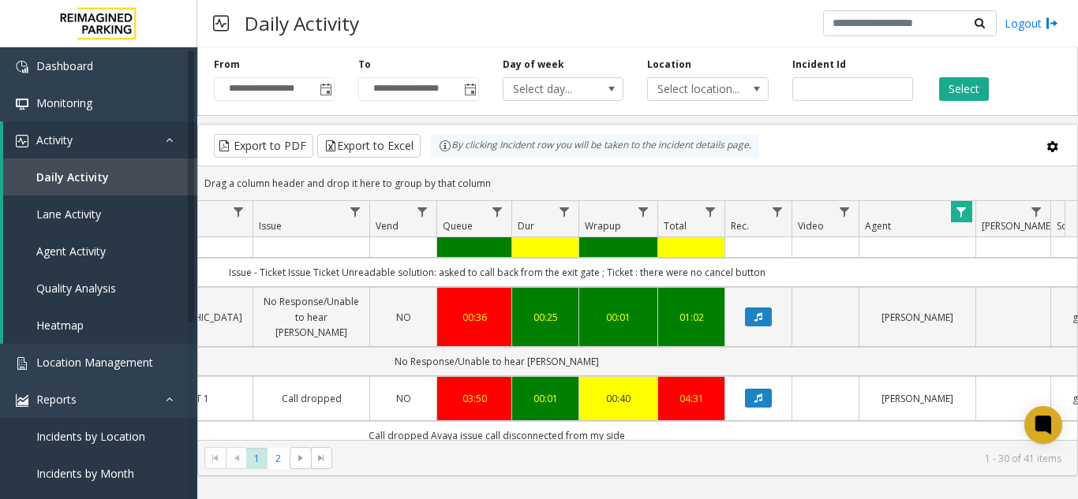
scroll to position [868, 398]
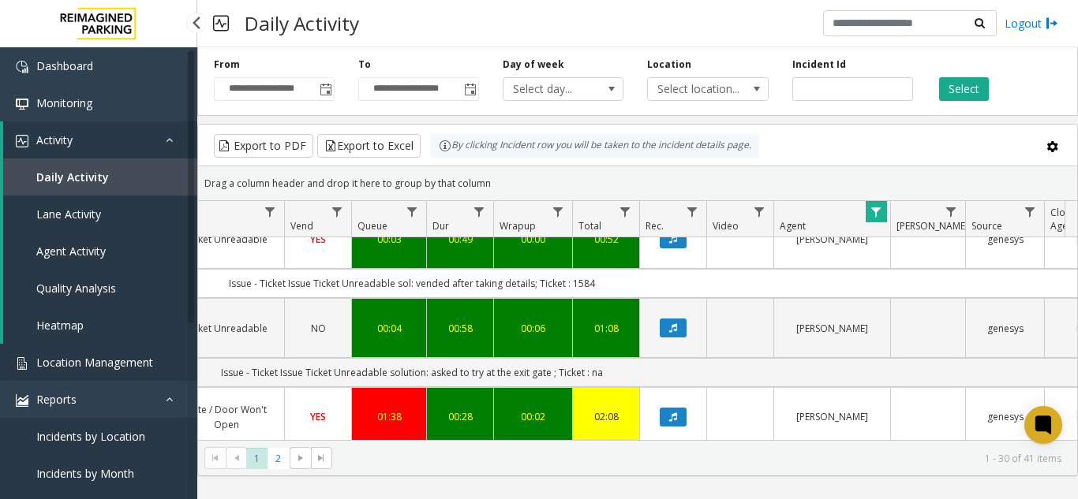
click at [73, 367] on span "Location Management" at bounding box center [94, 362] width 117 height 15
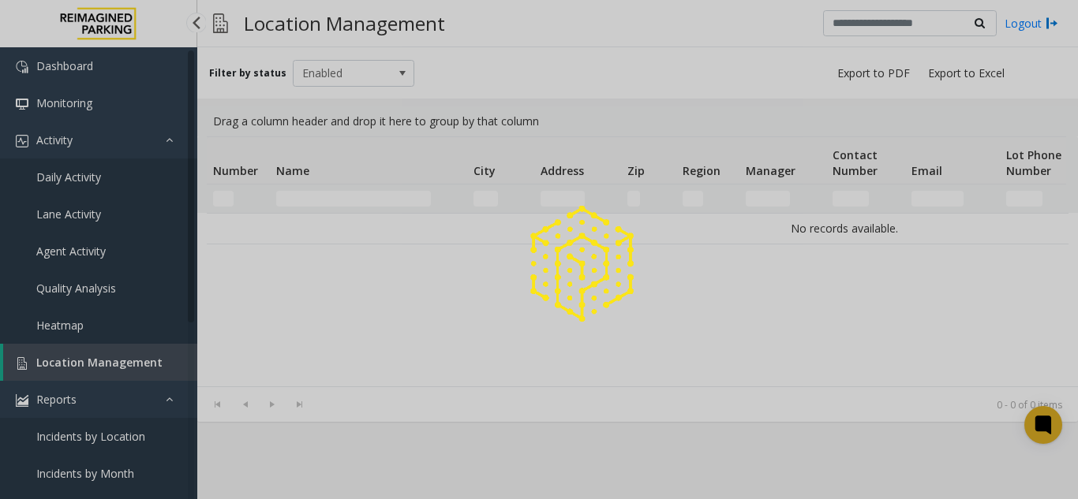
click at [73, 367] on div at bounding box center [539, 249] width 1078 height 499
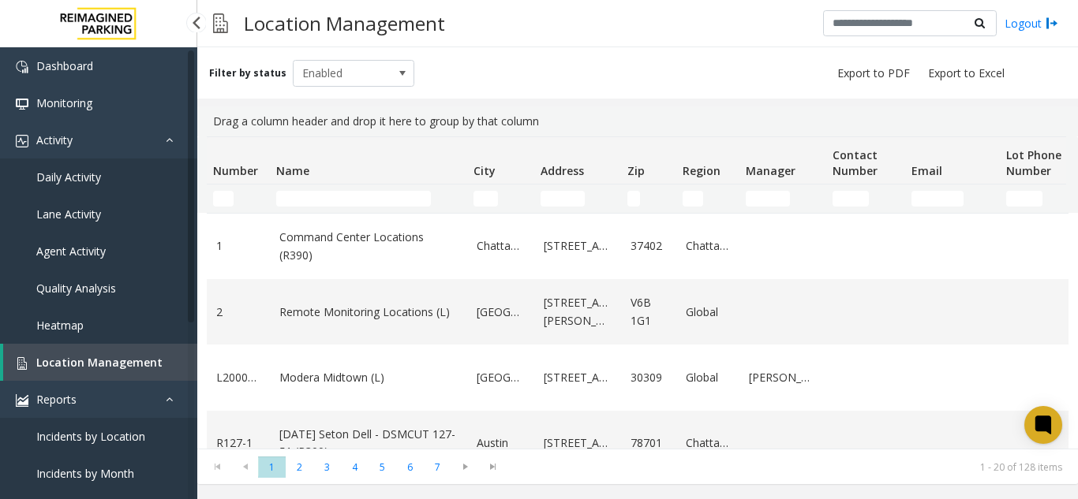
click at [109, 183] on link "Daily Activity" at bounding box center [98, 177] width 197 height 37
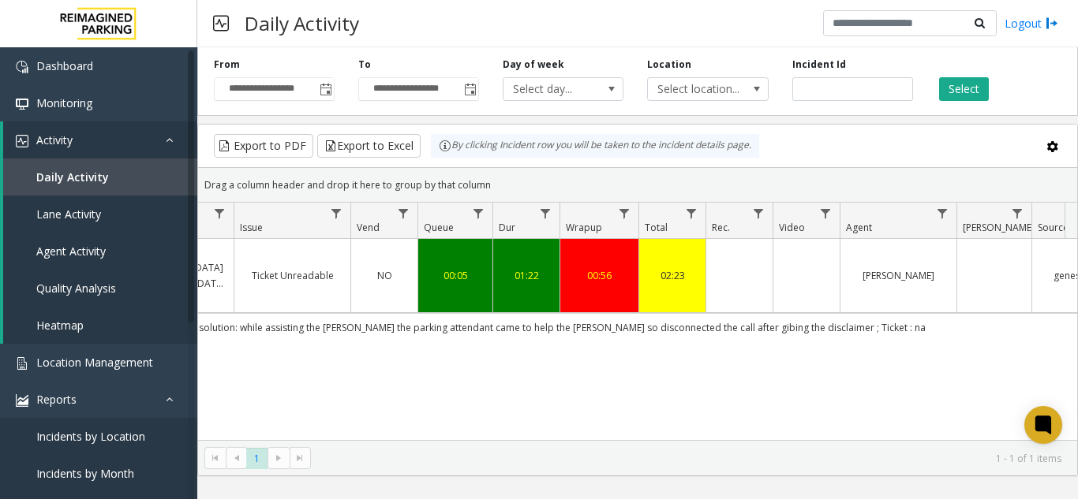
scroll to position [0, 533]
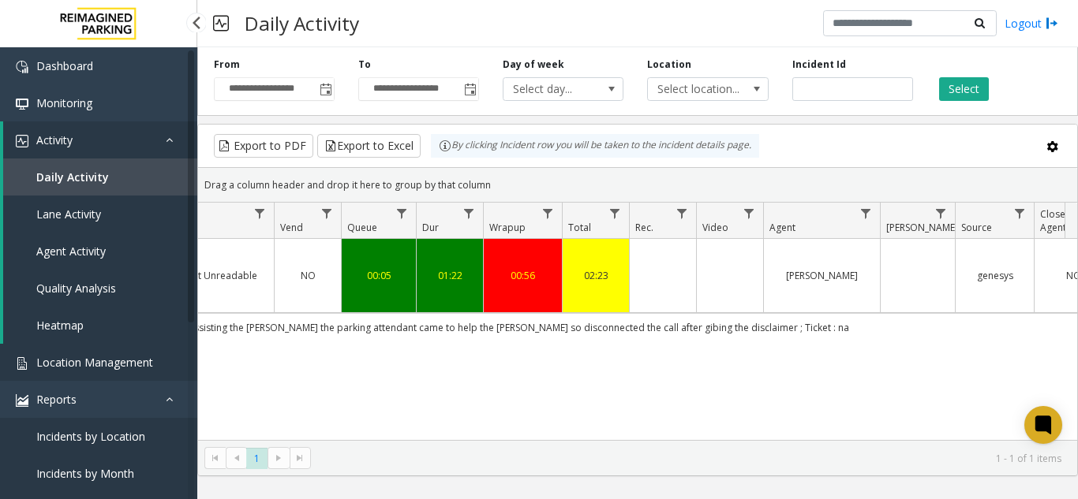
click at [100, 376] on link "Location Management" at bounding box center [98, 362] width 197 height 37
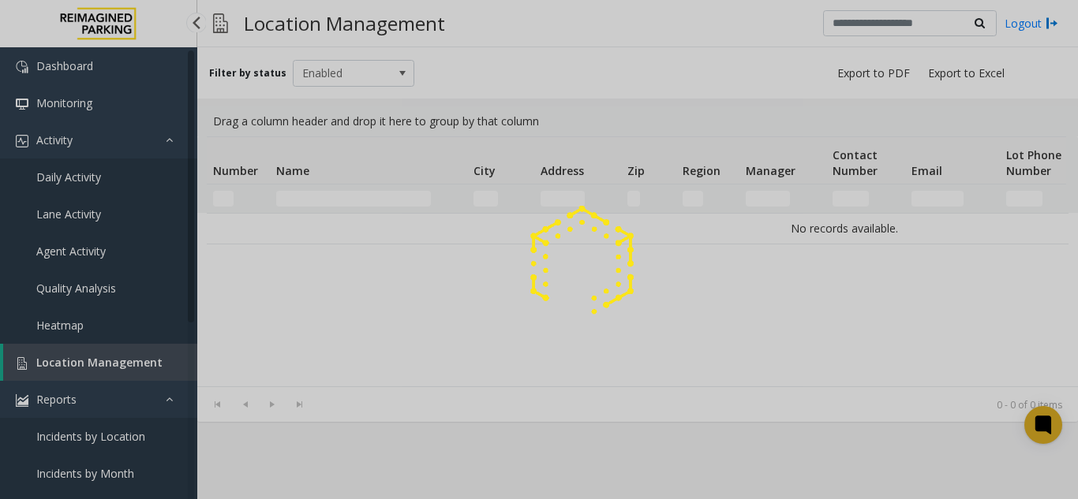
click at [100, 376] on div at bounding box center [539, 249] width 1078 height 499
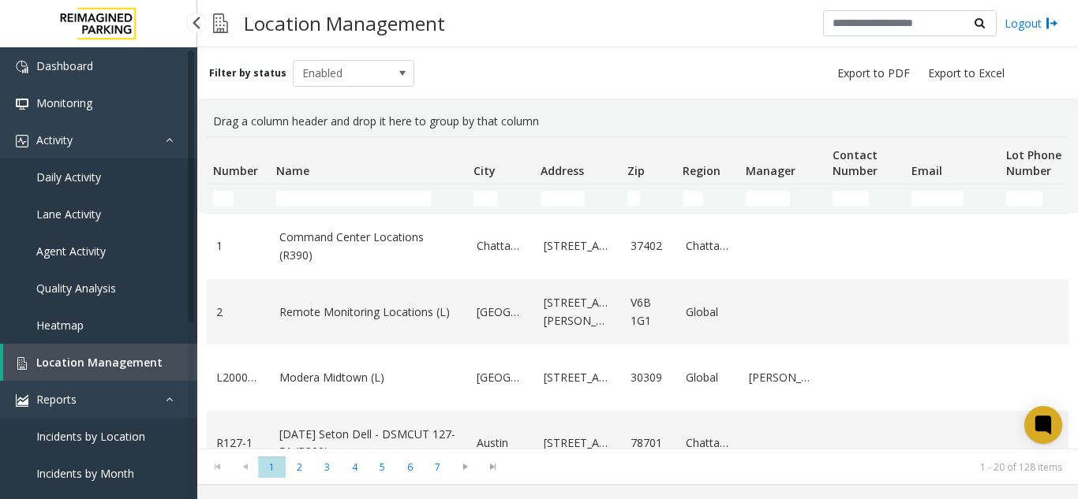
click at [74, 179] on span "Daily Activity" at bounding box center [68, 177] width 65 height 15
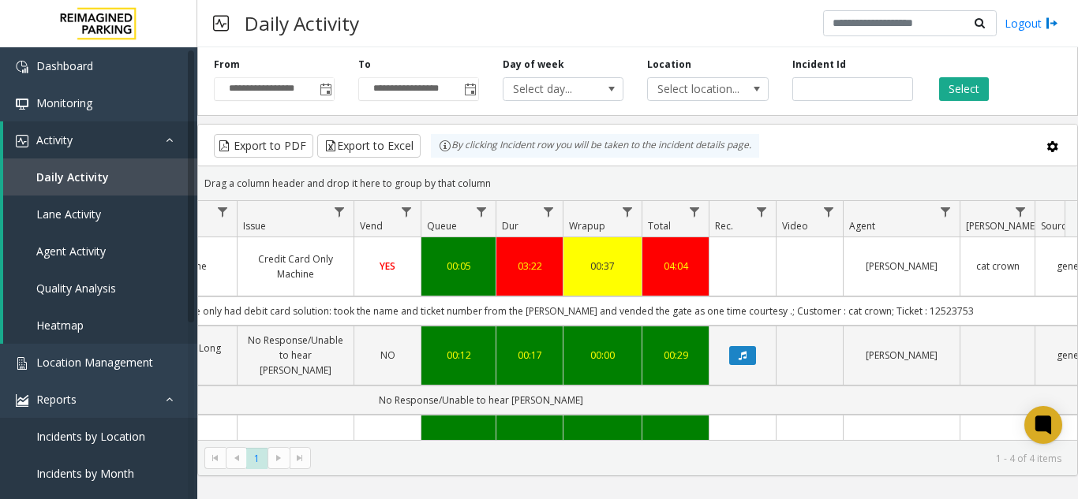
scroll to position [0, 558]
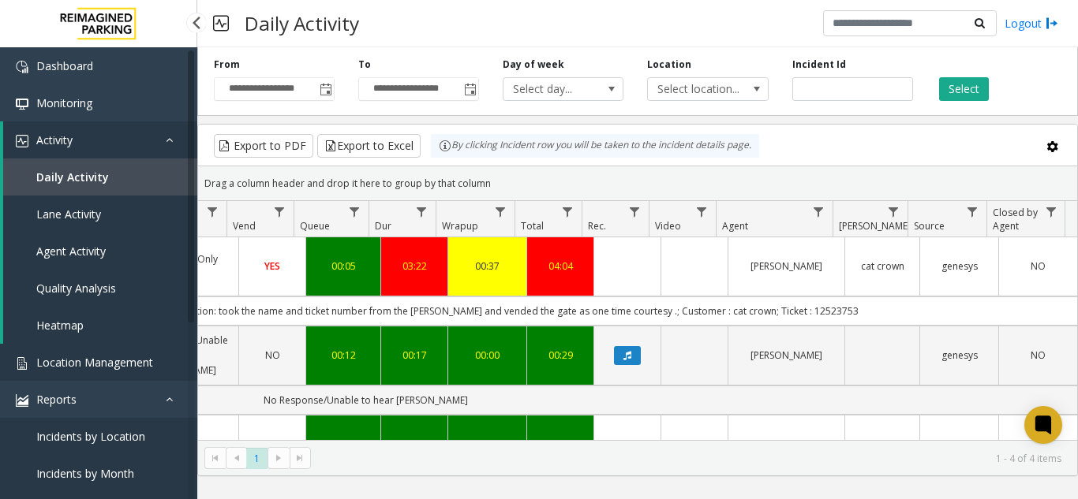
click at [113, 367] on span "Location Management" at bounding box center [94, 362] width 117 height 15
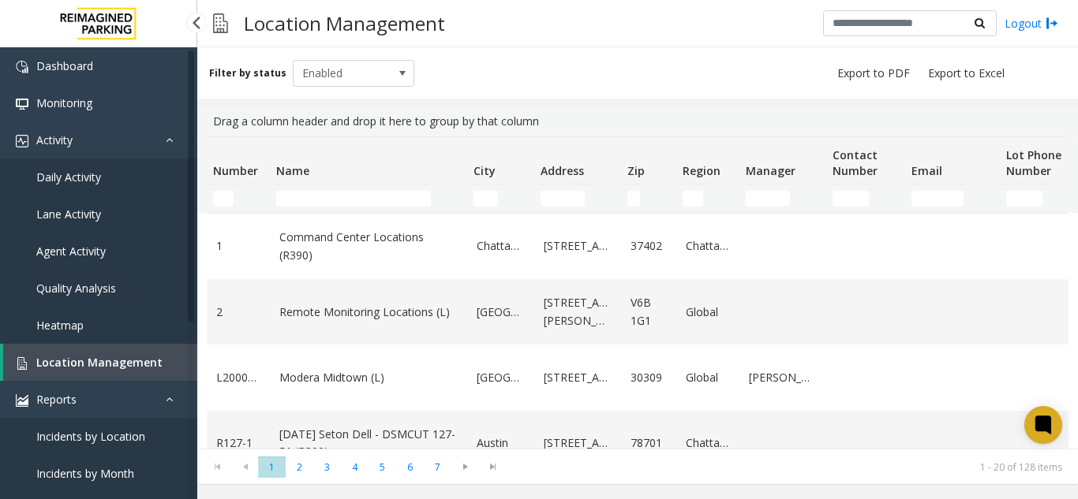
click at [141, 357] on span "Location Management" at bounding box center [99, 362] width 126 height 15
click at [330, 197] on input "Name Filter" at bounding box center [353, 199] width 155 height 16
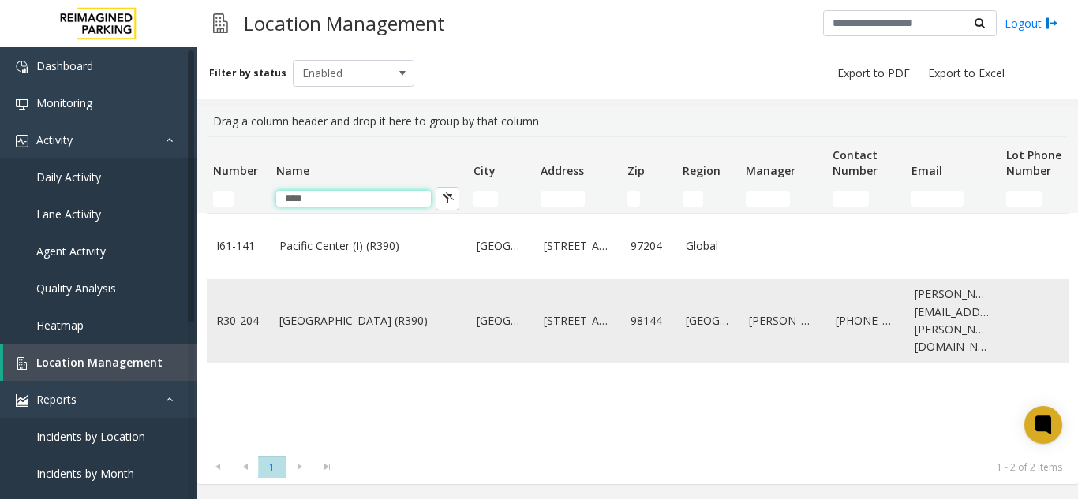
type input "****"
click at [337, 312] on link "[GEOGRAPHIC_DATA] (R390)" at bounding box center [368, 320] width 178 height 17
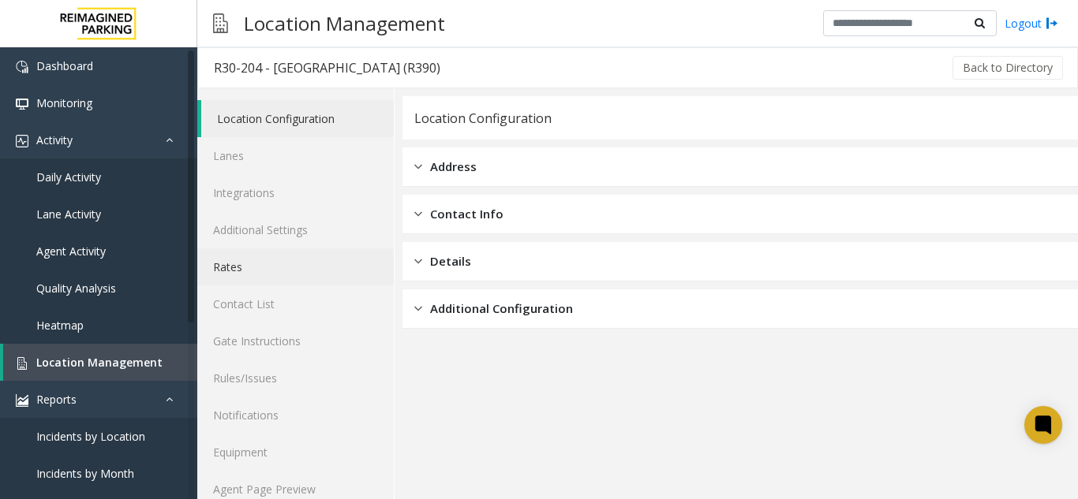
click at [265, 277] on link "Rates" at bounding box center [295, 267] width 196 height 37
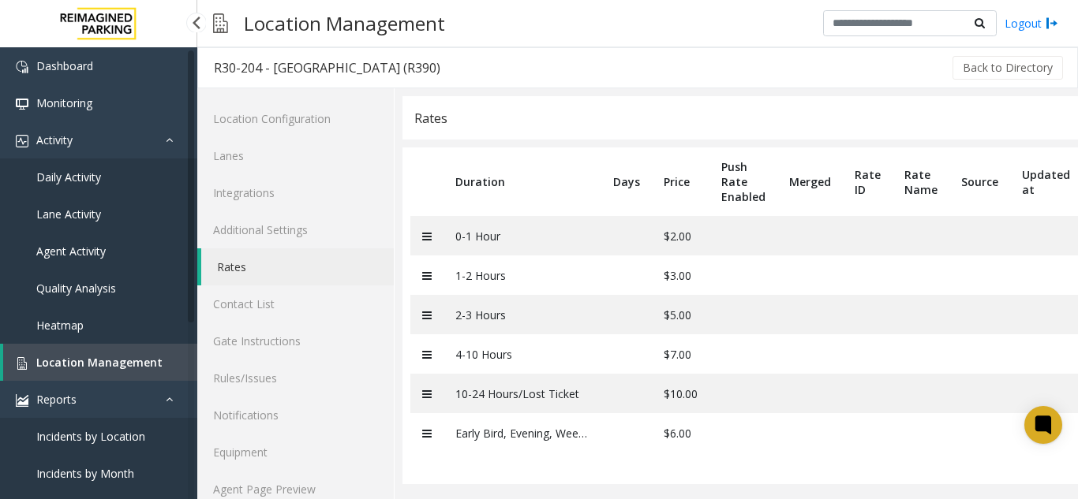
click at [134, 342] on link "Heatmap" at bounding box center [98, 325] width 197 height 37
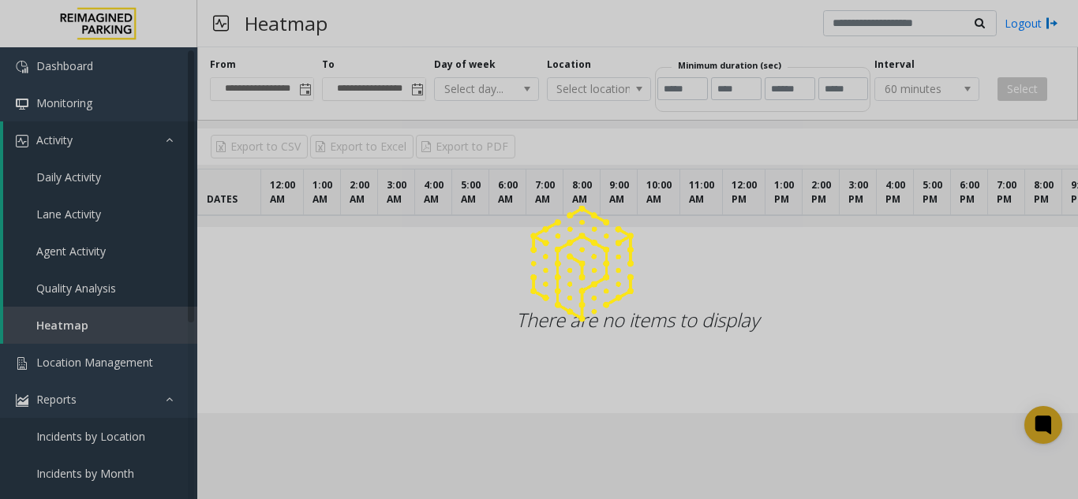
click at [133, 371] on div at bounding box center [539, 249] width 1078 height 499
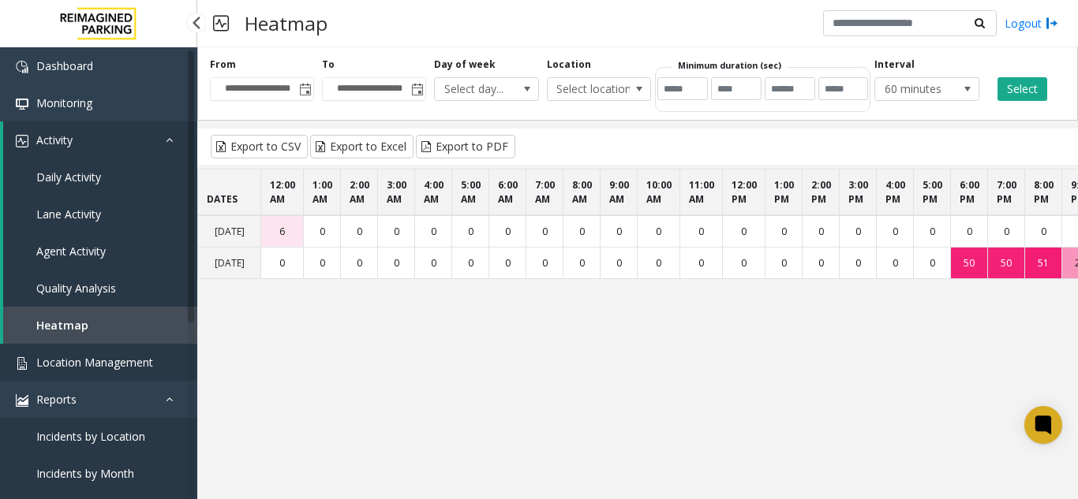
click at [131, 364] on span "Location Management" at bounding box center [94, 362] width 117 height 15
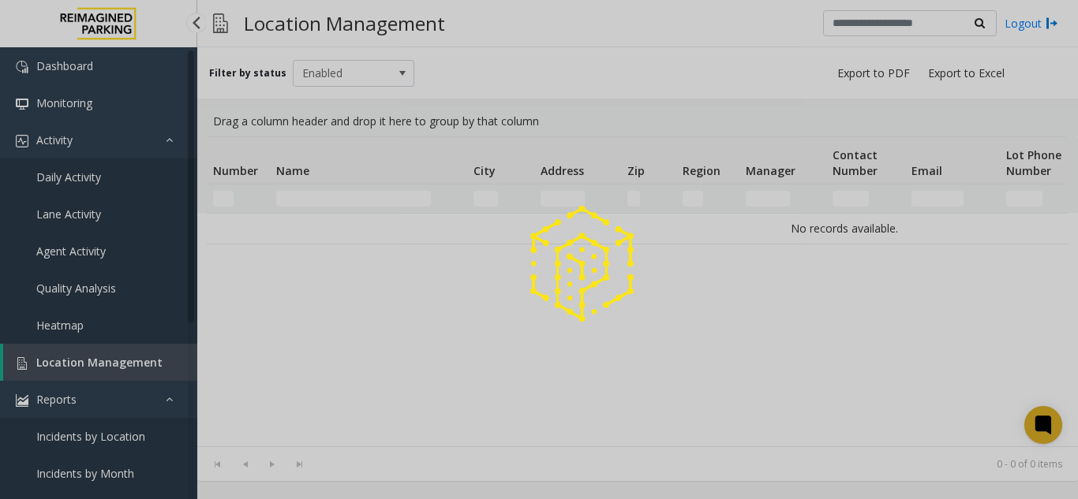
click at [131, 364] on div at bounding box center [539, 249] width 1078 height 499
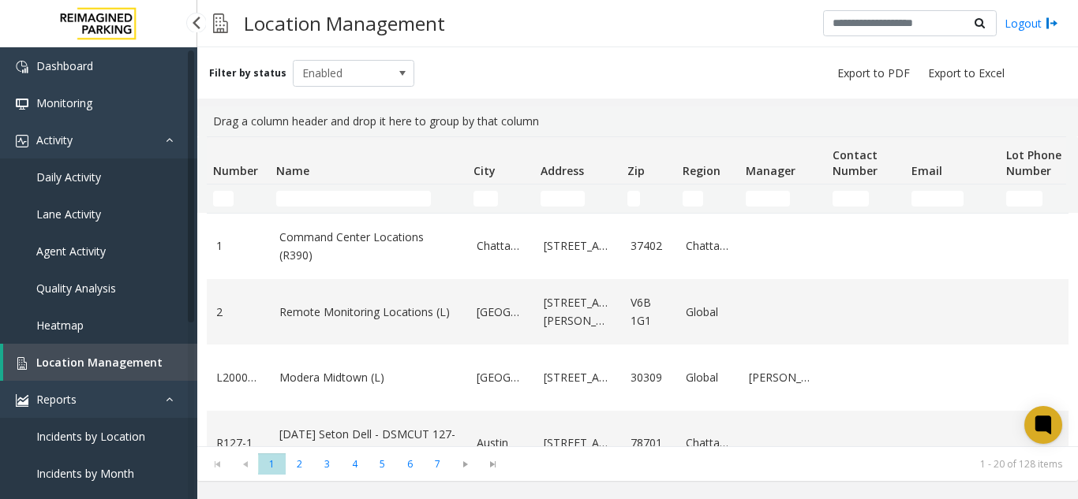
click at [113, 365] on span "Location Management" at bounding box center [99, 362] width 126 height 15
click at [95, 169] on link "Daily Activity" at bounding box center [98, 177] width 197 height 37
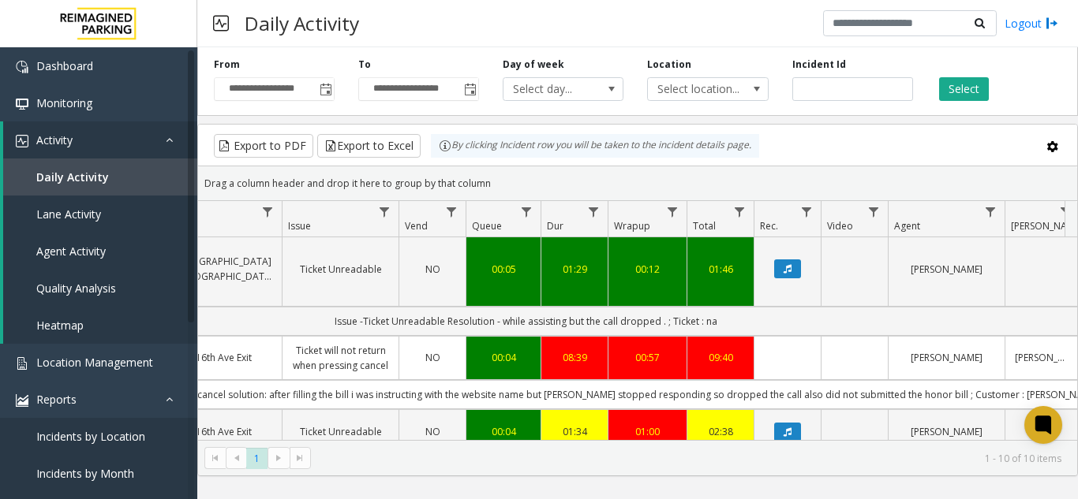
scroll to position [0, 417]
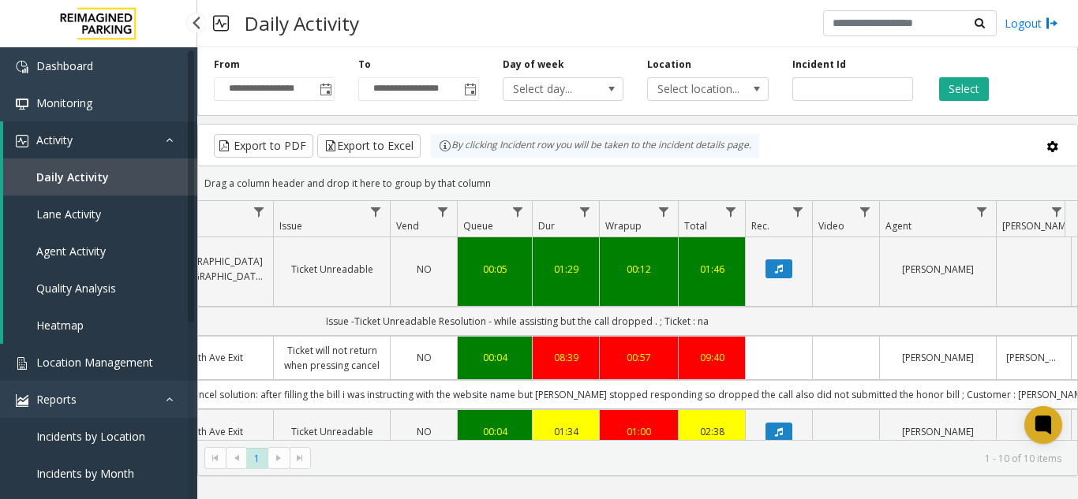
click at [115, 365] on span "Location Management" at bounding box center [94, 362] width 117 height 15
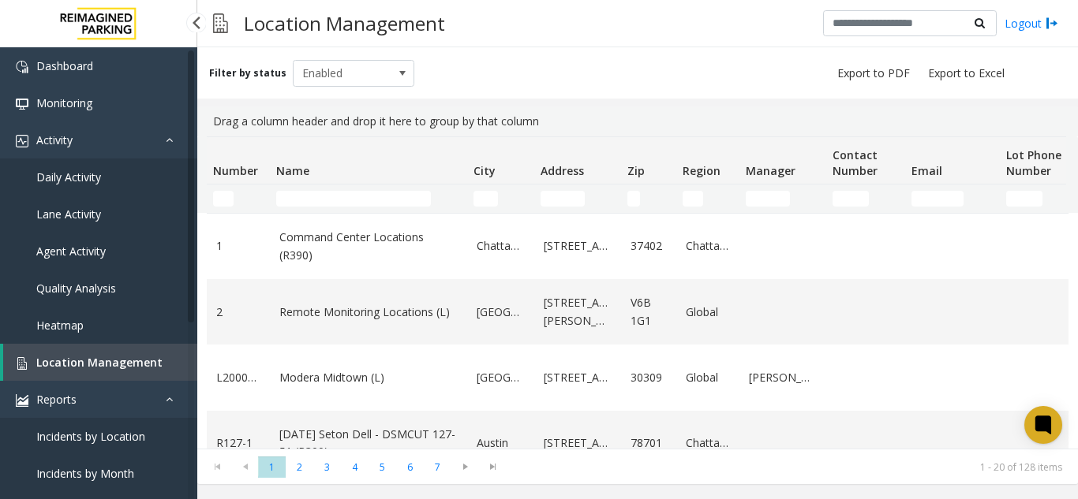
click at [89, 185] on link "Daily Activity" at bounding box center [98, 177] width 197 height 37
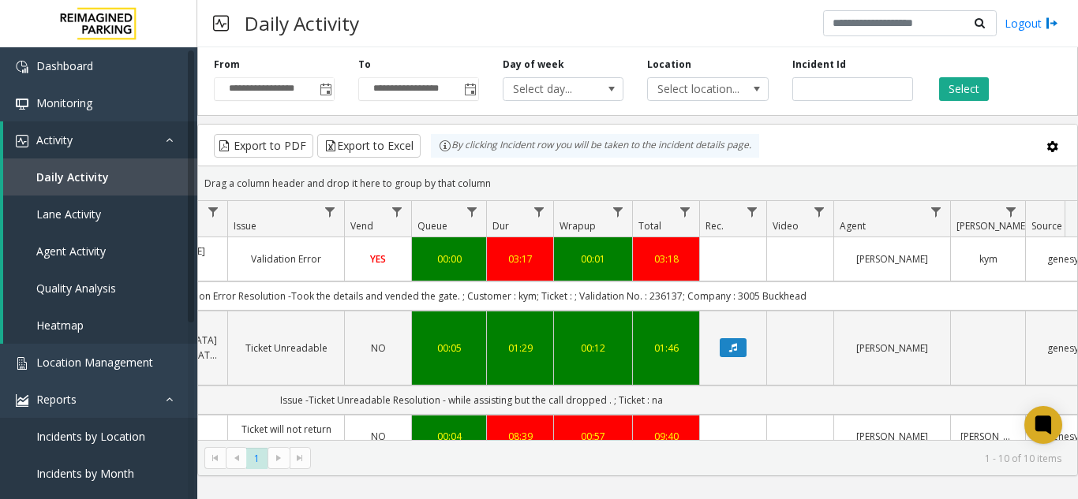
scroll to position [0, 484]
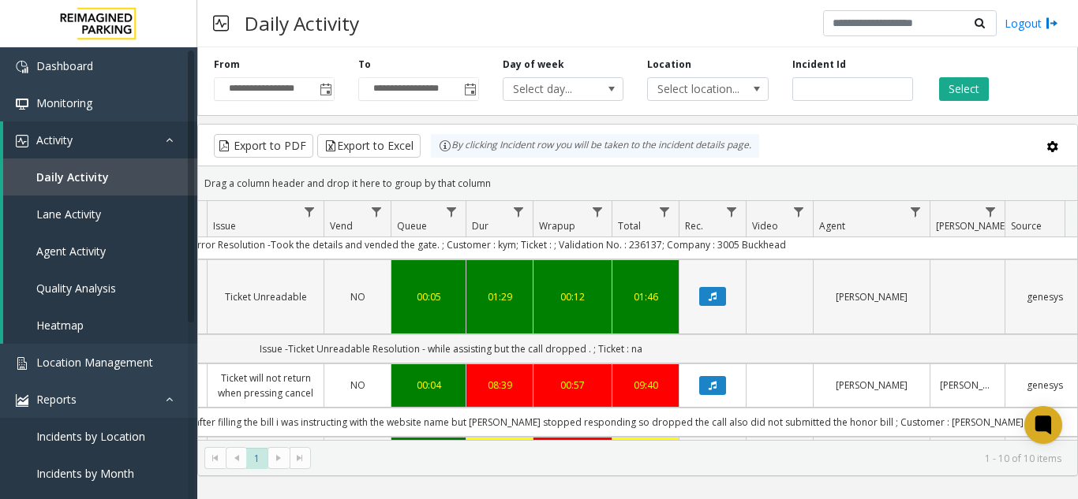
scroll to position [79, 484]
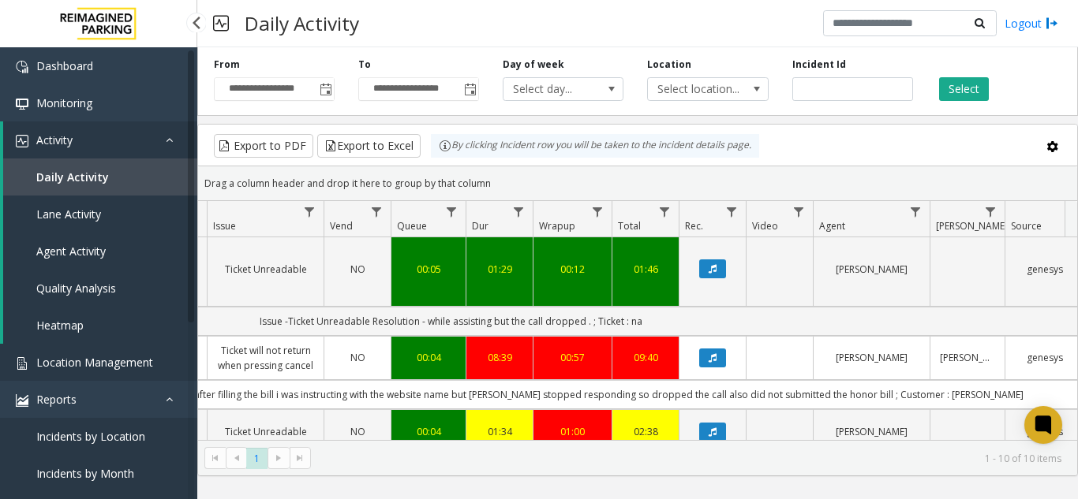
click at [116, 361] on span "Location Management" at bounding box center [94, 362] width 117 height 15
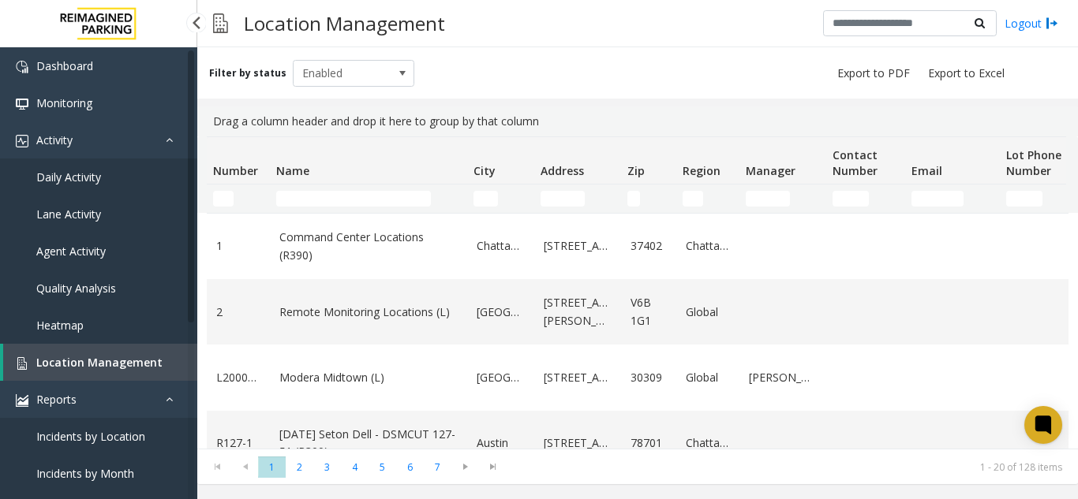
click at [146, 170] on link "Daily Activity" at bounding box center [98, 177] width 197 height 37
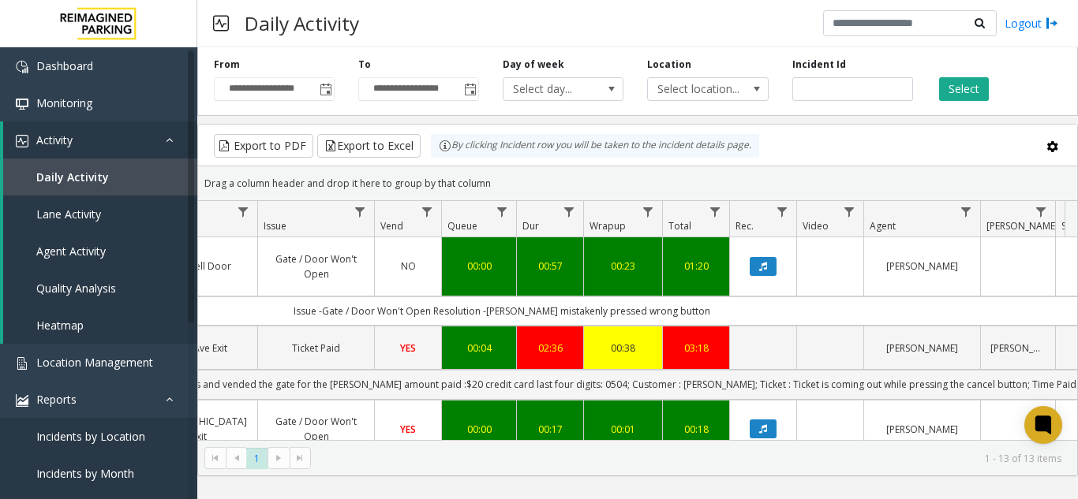
scroll to position [0, 447]
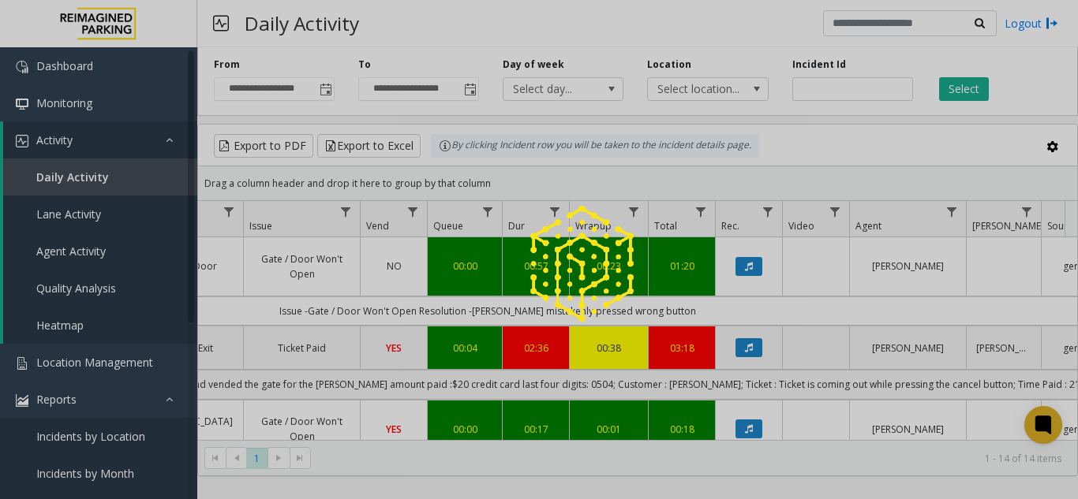
click at [138, 370] on div at bounding box center [539, 249] width 1078 height 499
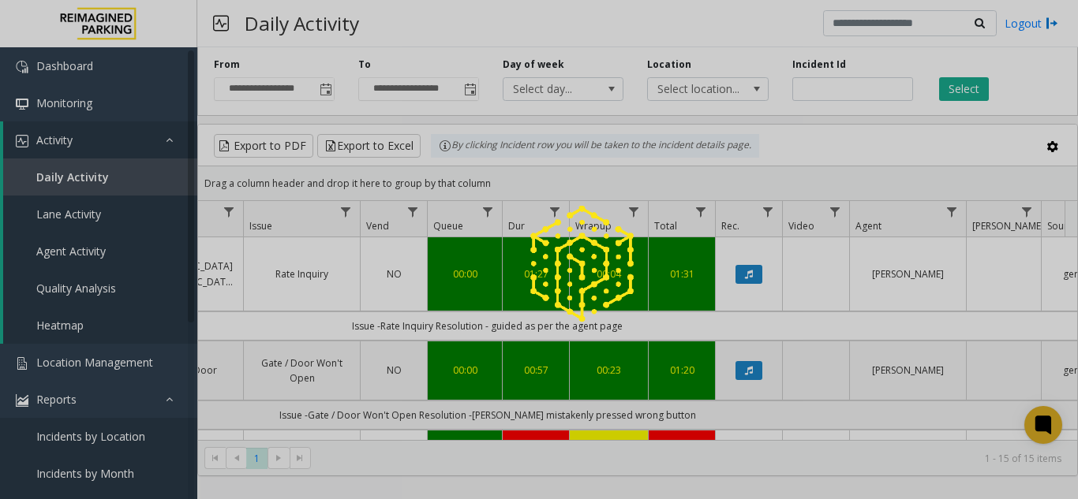
click at [125, 344] on div at bounding box center [539, 249] width 1078 height 499
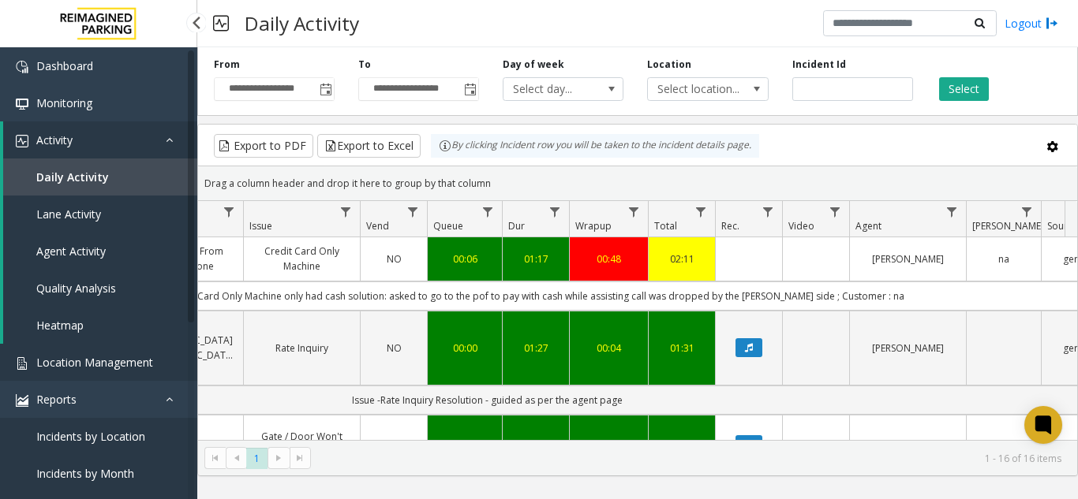
click at [125, 344] on link "Location Management" at bounding box center [98, 362] width 197 height 37
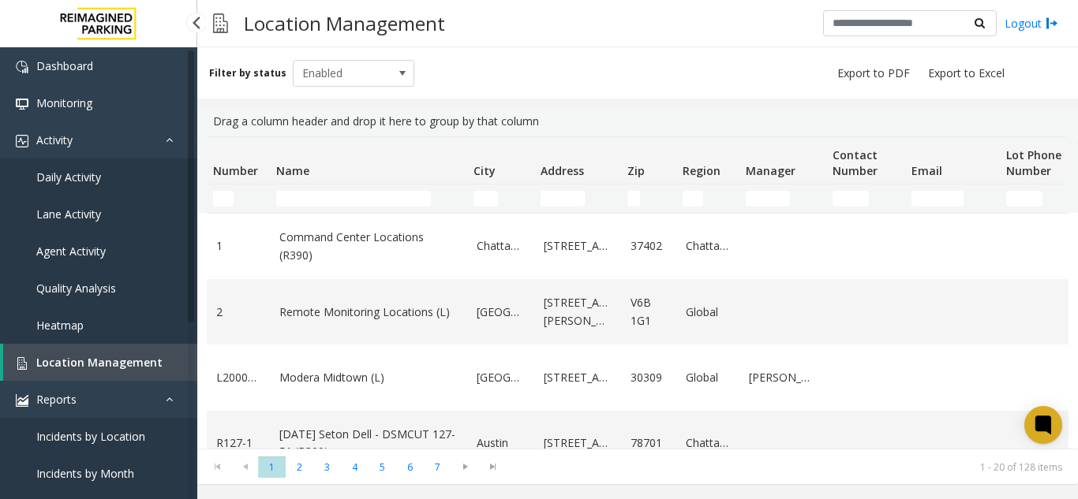
click at [107, 188] on link "Daily Activity" at bounding box center [98, 177] width 197 height 37
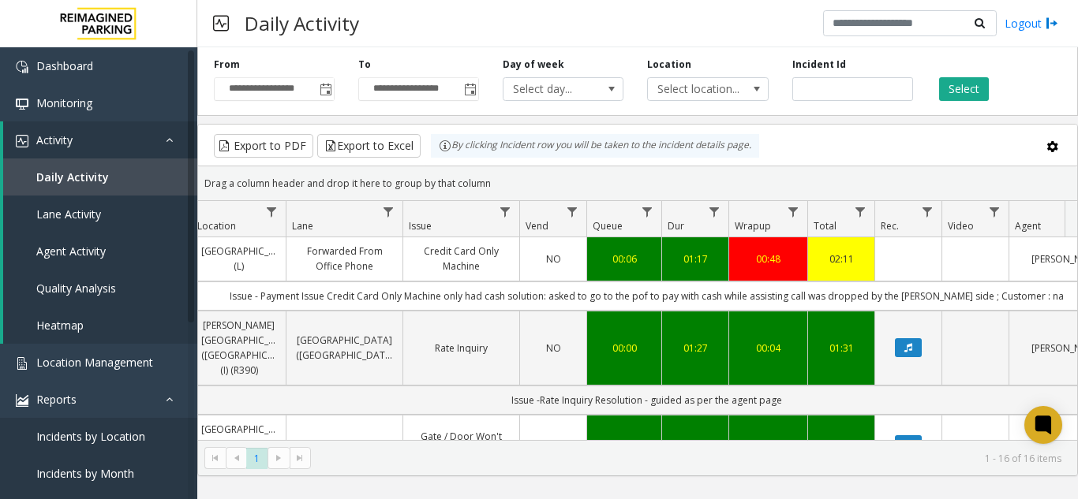
scroll to position [0, 401]
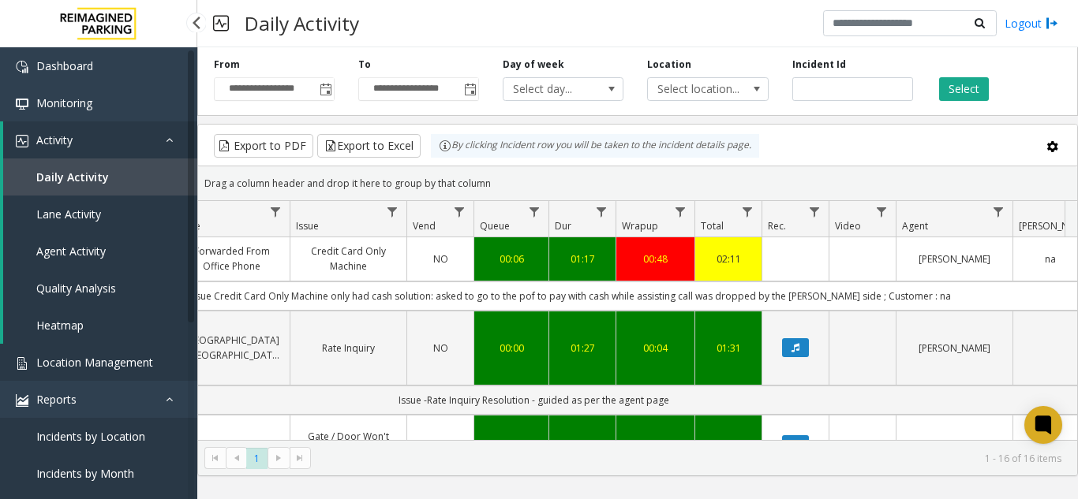
click at [109, 372] on link "Location Management" at bounding box center [98, 362] width 197 height 37
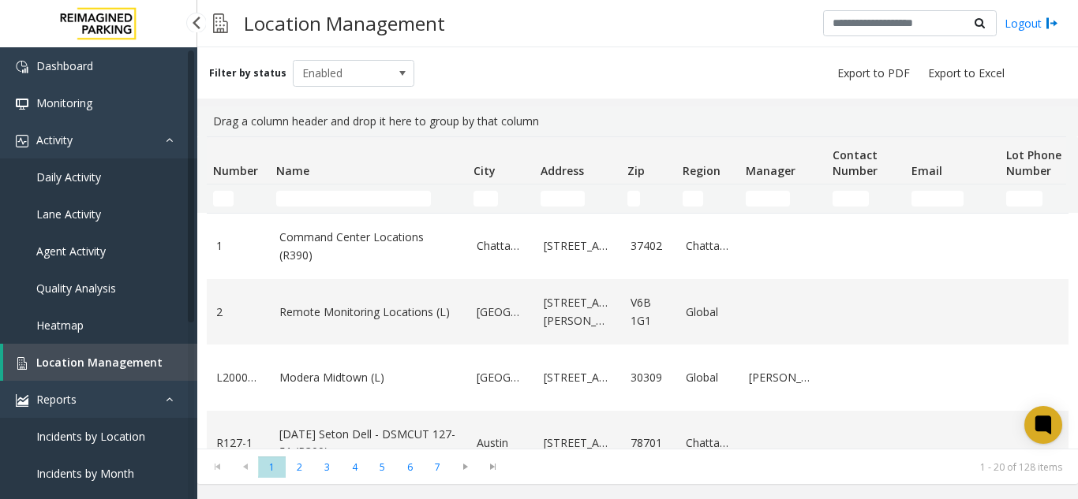
drag, startPoint x: 100, startPoint y: 368, endPoint x: 100, endPoint y: 332, distance: 36.3
click at [100, 368] on span "Location Management" at bounding box center [99, 362] width 126 height 15
click at [1042, 423] on icon at bounding box center [1043, 425] width 12 height 12
click at [1034, 431] on icon at bounding box center [1043, 426] width 26 height 26
click at [101, 184] on link "Daily Activity" at bounding box center [98, 177] width 197 height 37
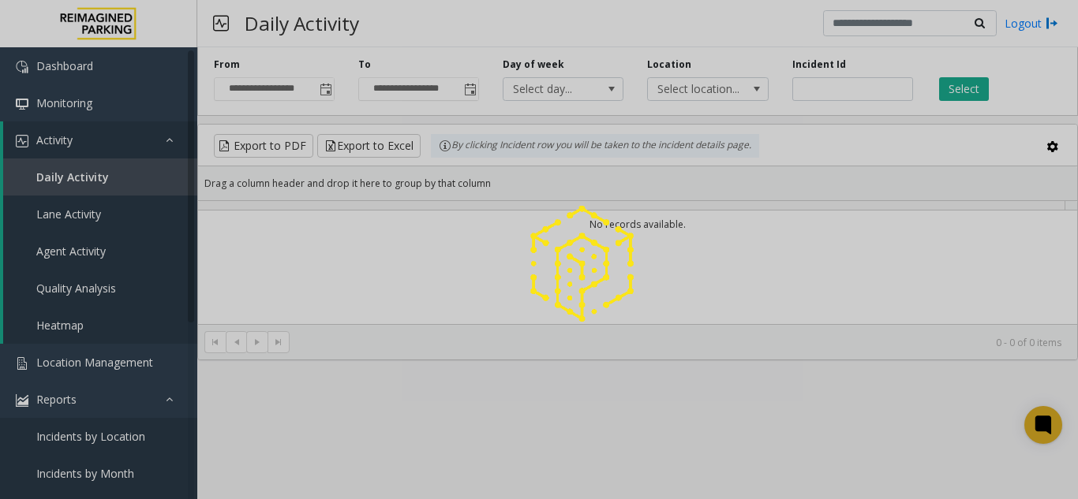
click at [139, 376] on div at bounding box center [539, 249] width 1078 height 499
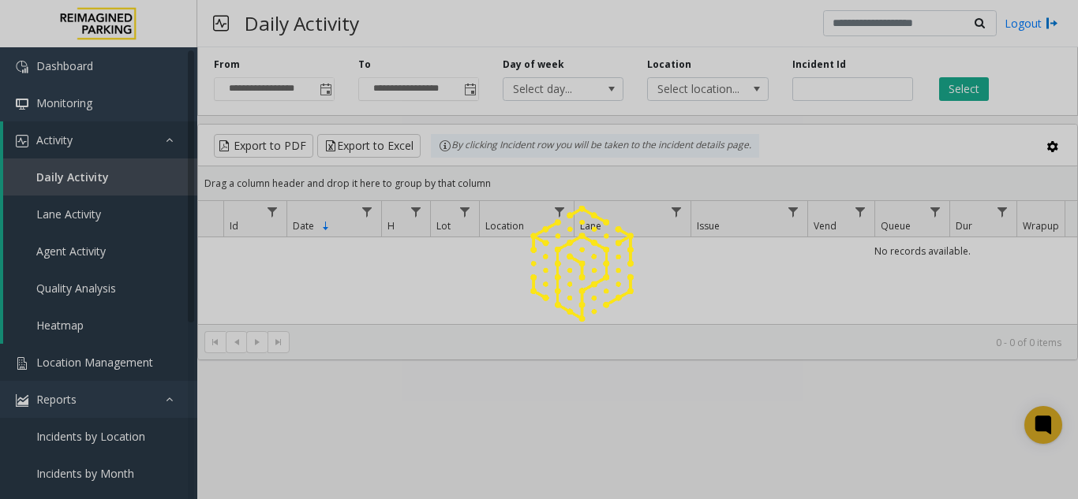
click at [139, 361] on span "Location Management" at bounding box center [94, 362] width 117 height 15
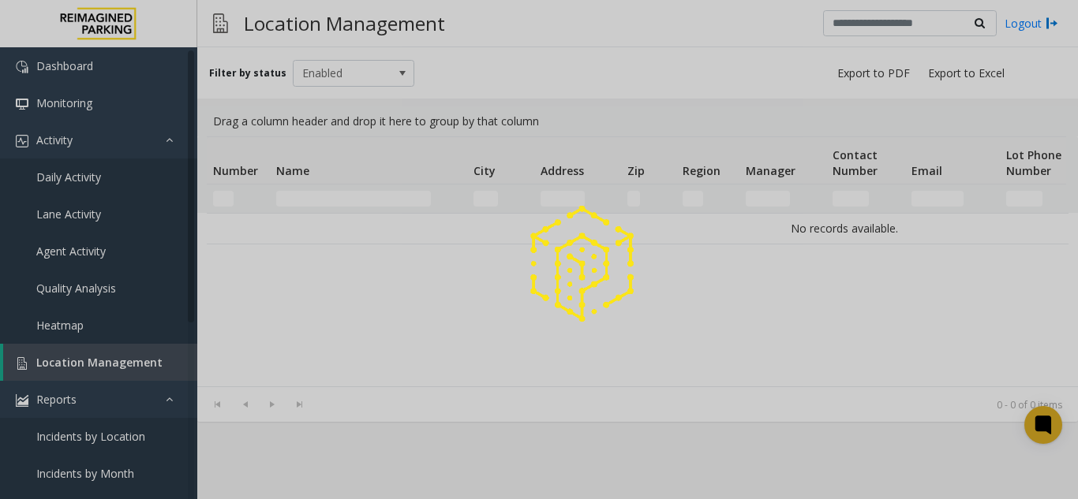
click at [139, 361] on div at bounding box center [539, 249] width 1078 height 499
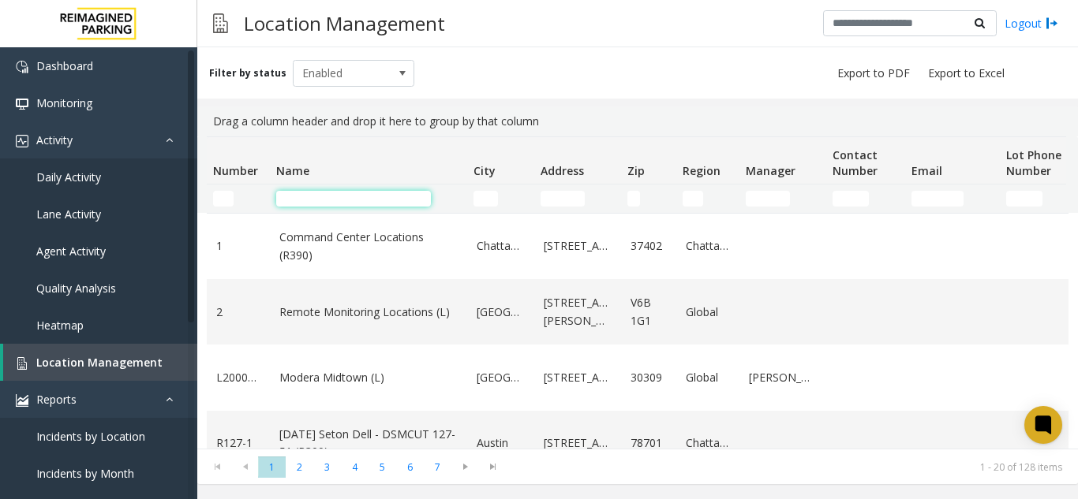
click at [319, 196] on input "Name Filter" at bounding box center [353, 199] width 155 height 16
type input "*"
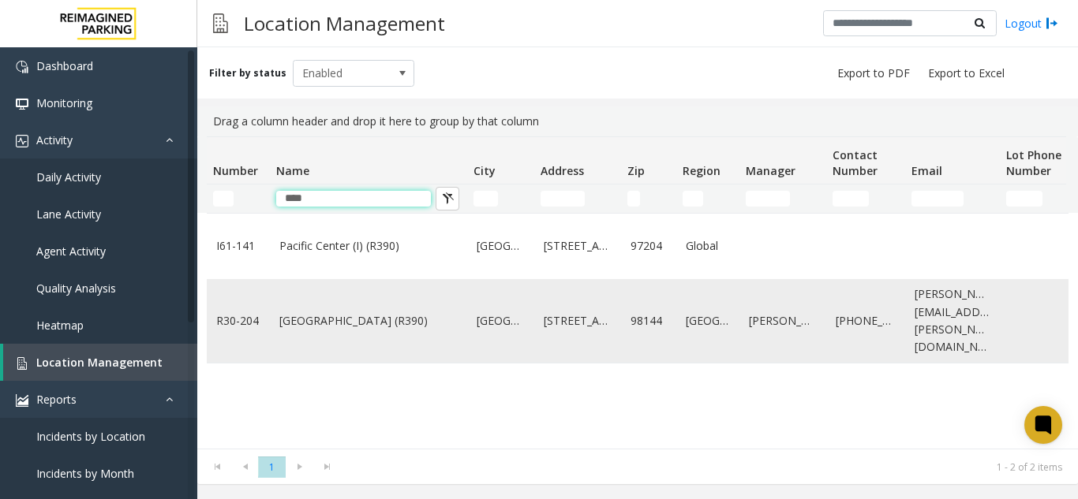
type input "****"
click at [301, 313] on link "[GEOGRAPHIC_DATA] (R390)" at bounding box center [368, 320] width 178 height 17
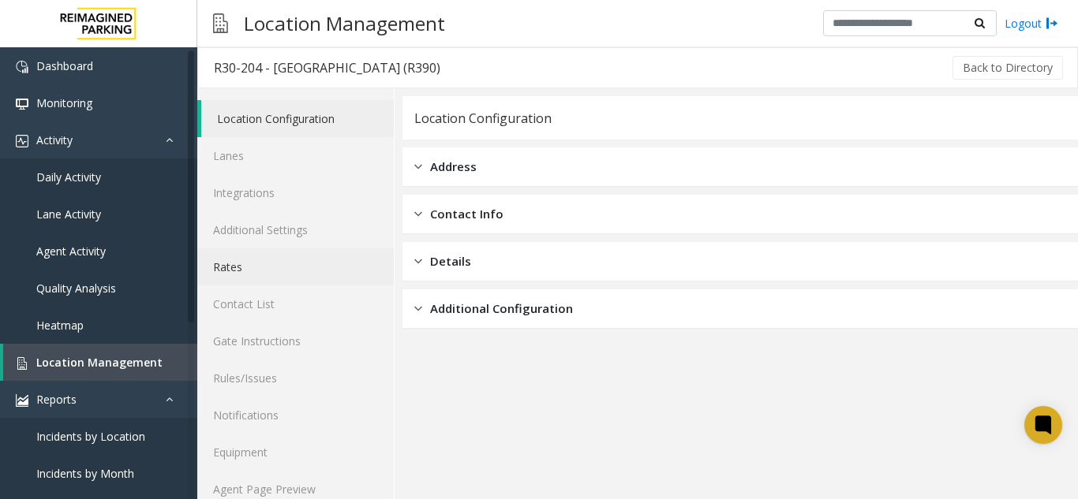
click at [261, 266] on link "Rates" at bounding box center [295, 267] width 196 height 37
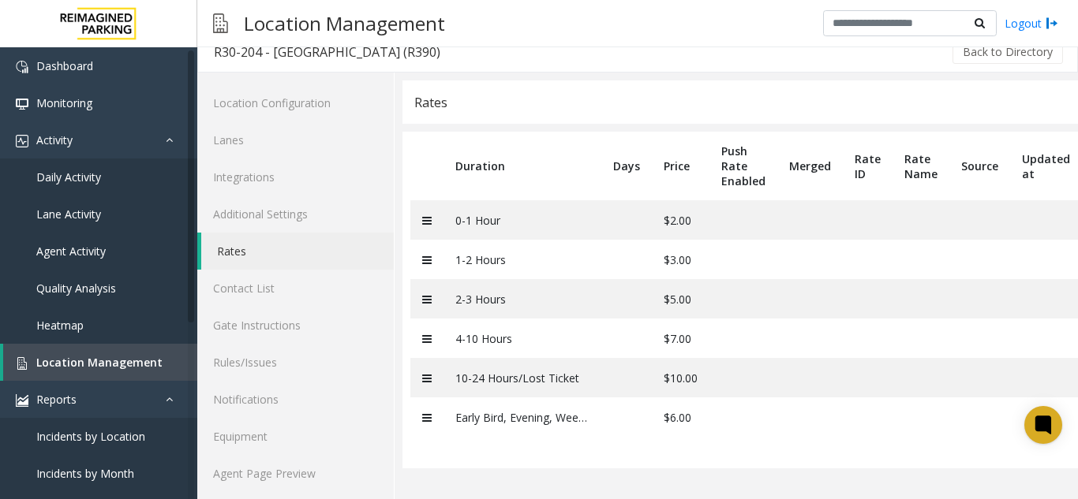
scroll to position [21, 0]
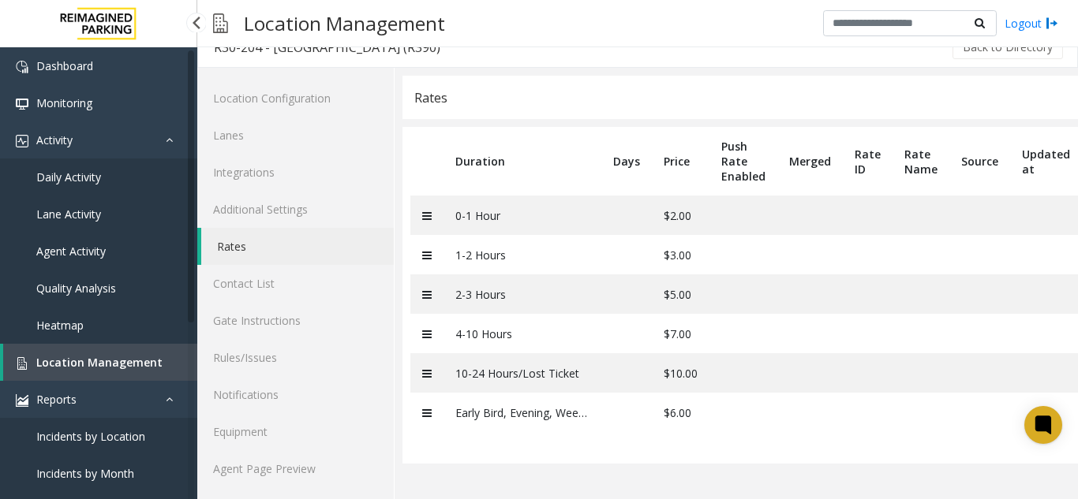
click at [114, 361] on span "Location Management" at bounding box center [99, 362] width 126 height 15
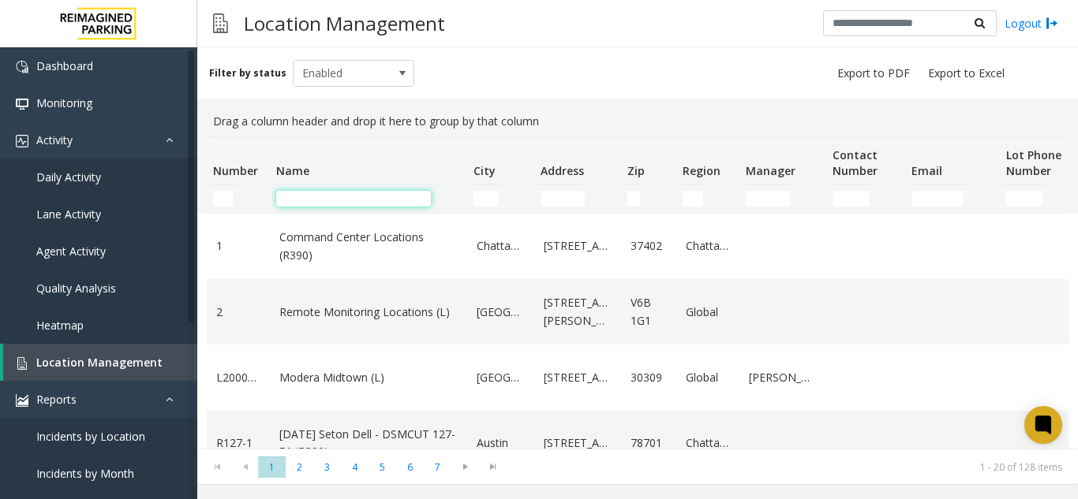
click at [361, 195] on input "Name Filter" at bounding box center [353, 199] width 155 height 16
click at [309, 198] on input "Name Filter" at bounding box center [353, 199] width 155 height 16
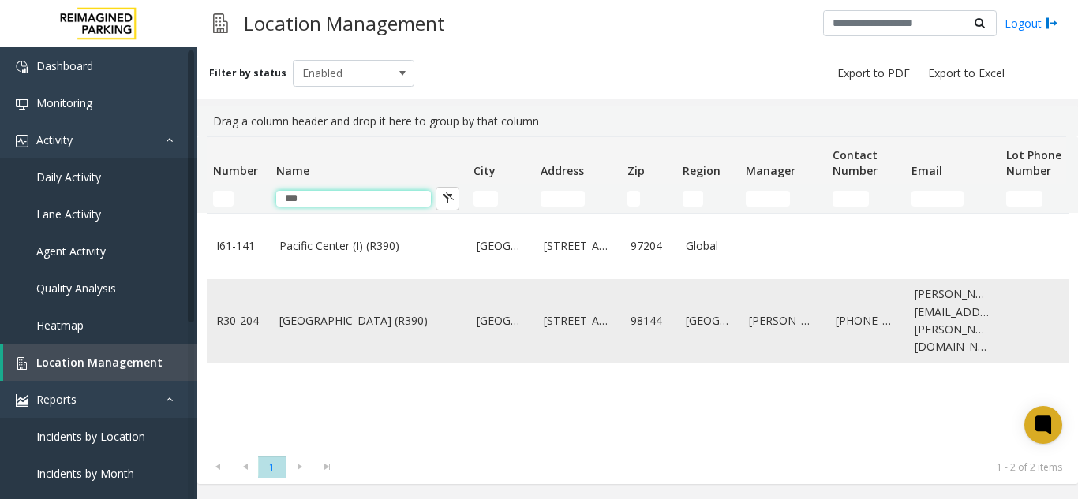
type input "***"
click at [333, 322] on td "[GEOGRAPHIC_DATA] (R390)" at bounding box center [368, 321] width 197 height 84
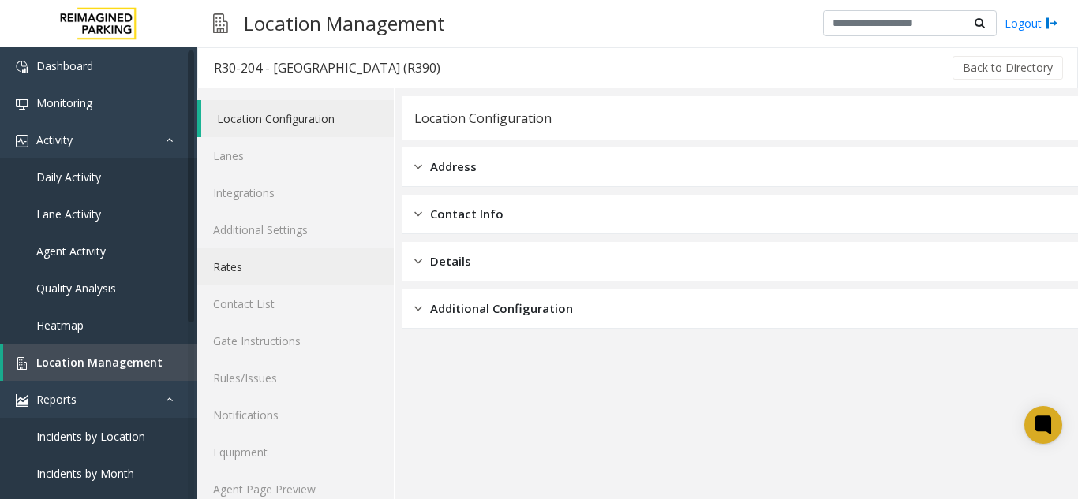
click at [257, 269] on link "Rates" at bounding box center [295, 267] width 196 height 37
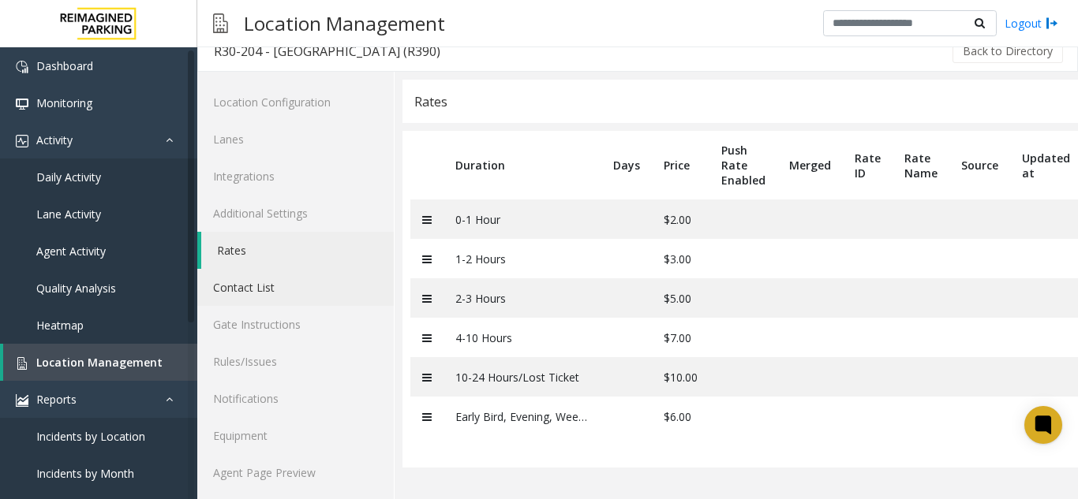
scroll to position [21, 0]
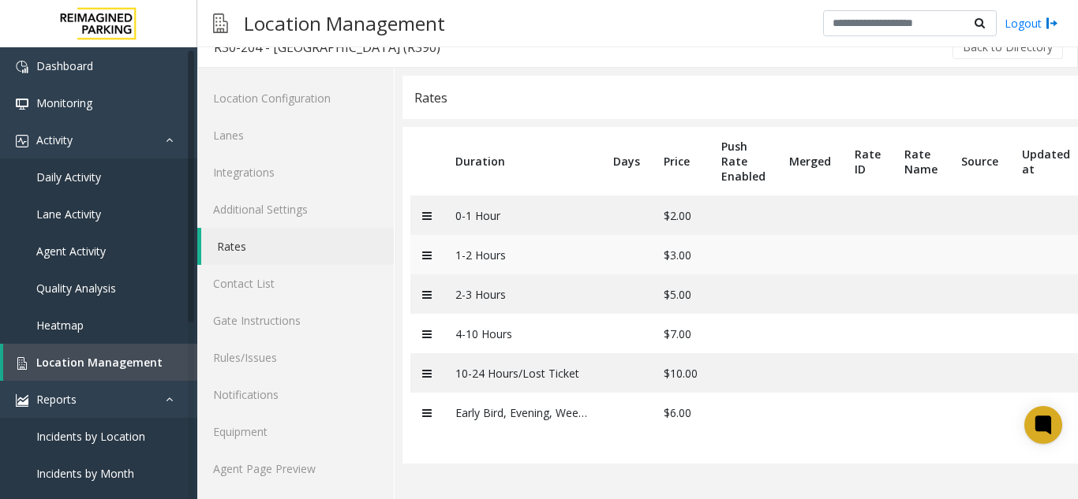
click at [463, 263] on td "1-2 Hours" at bounding box center [522, 254] width 158 height 39
drag, startPoint x: 444, startPoint y: 254, endPoint x: 583, endPoint y: 248, distance: 139.0
click at [582, 248] on td "1-2 Hours" at bounding box center [522, 254] width 158 height 39
click at [696, 255] on td "$3.00" at bounding box center [681, 254] width 58 height 39
drag, startPoint x: 696, startPoint y: 255, endPoint x: 657, endPoint y: 255, distance: 38.7
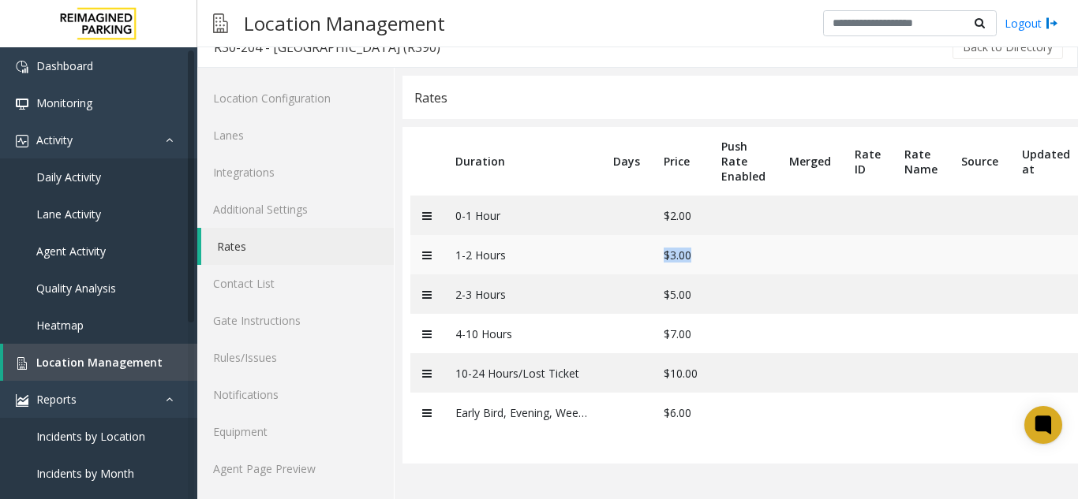
click at [657, 255] on td "$3.00" at bounding box center [681, 254] width 58 height 39
drag, startPoint x: 515, startPoint y: 252, endPoint x: 472, endPoint y: 253, distance: 43.4
click at [472, 253] on td "1-2 Hours" at bounding box center [522, 254] width 158 height 39
click at [459, 267] on td "1-2 Hours" at bounding box center [522, 254] width 158 height 39
drag, startPoint x: 757, startPoint y: 249, endPoint x: 662, endPoint y: 253, distance: 94.8
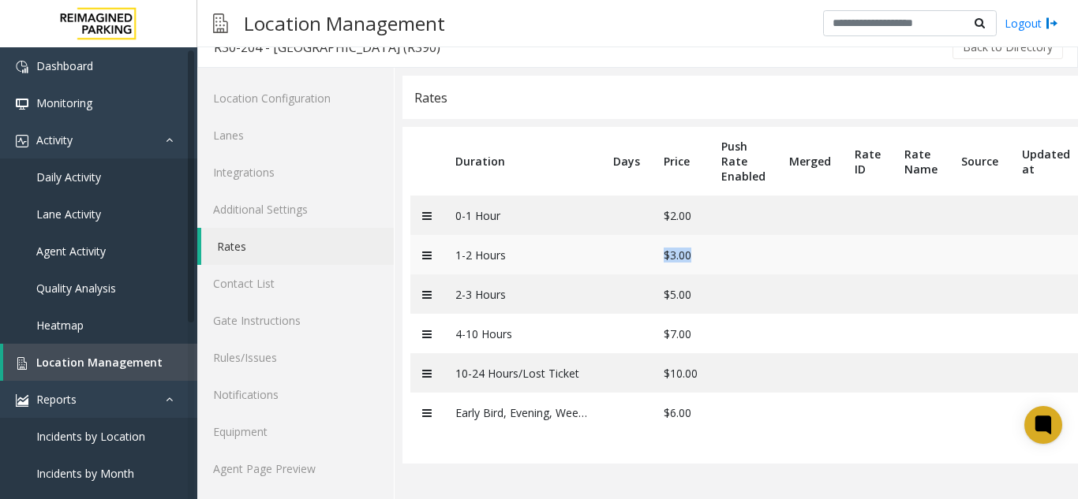
click at [662, 253] on tr "1-2 Hours $3.00" at bounding box center [778, 254] width 736 height 39
click at [642, 259] on td at bounding box center [626, 254] width 50 height 39
click at [112, 347] on link "Location Management" at bounding box center [100, 362] width 194 height 37
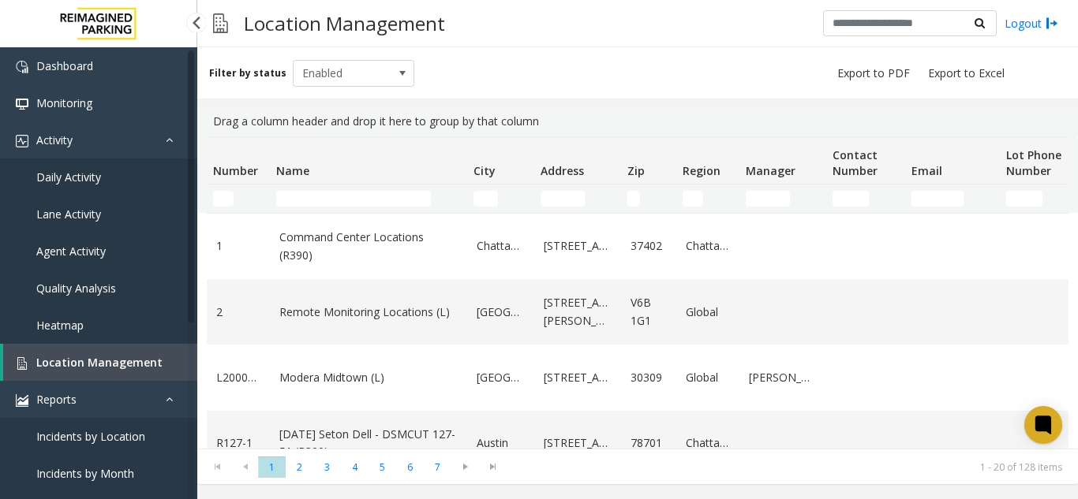
click at [144, 361] on span "Location Management" at bounding box center [99, 362] width 126 height 15
click at [307, 195] on input "Name Filter" at bounding box center [353, 199] width 155 height 16
click at [323, 200] on input "Name Filter" at bounding box center [353, 199] width 155 height 16
click at [492, 207] on td "City Filter" at bounding box center [500, 199] width 67 height 28
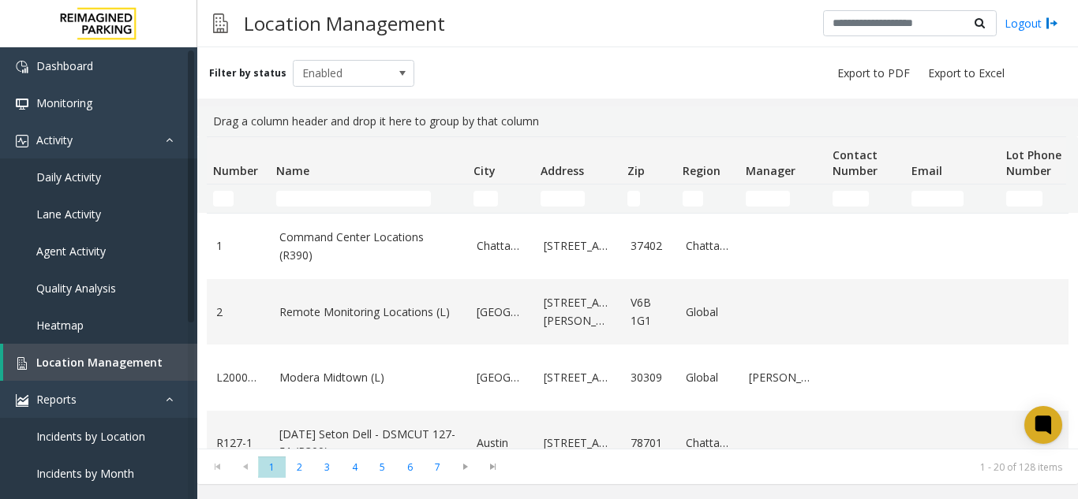
click at [492, 207] on td "City Filter" at bounding box center [500, 199] width 67 height 28
click at [495, 199] on input "City Filter" at bounding box center [485, 199] width 24 height 16
click at [294, 195] on input "Name Filter" at bounding box center [353, 199] width 155 height 16
type input "*"
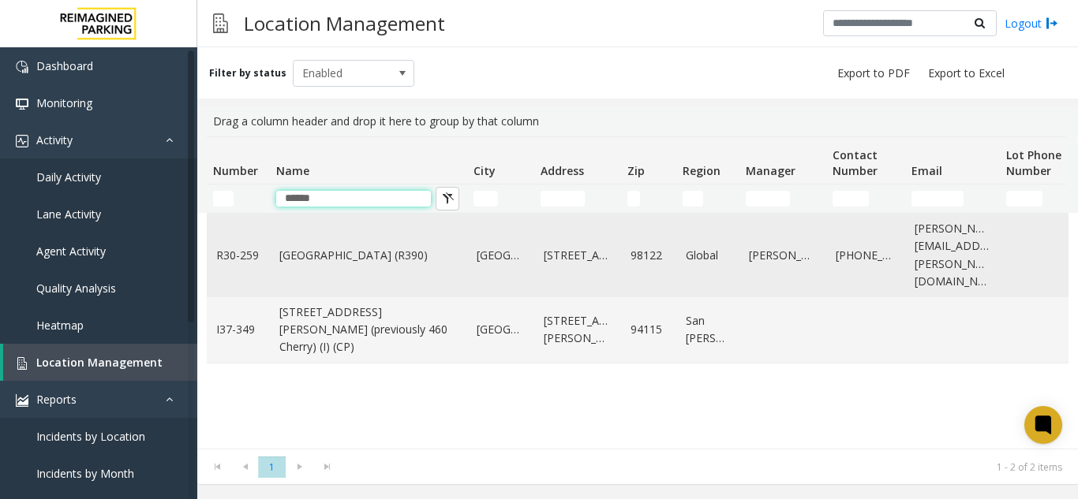
type input "******"
click at [323, 264] on td "[GEOGRAPHIC_DATA] (R390)" at bounding box center [368, 256] width 197 height 84
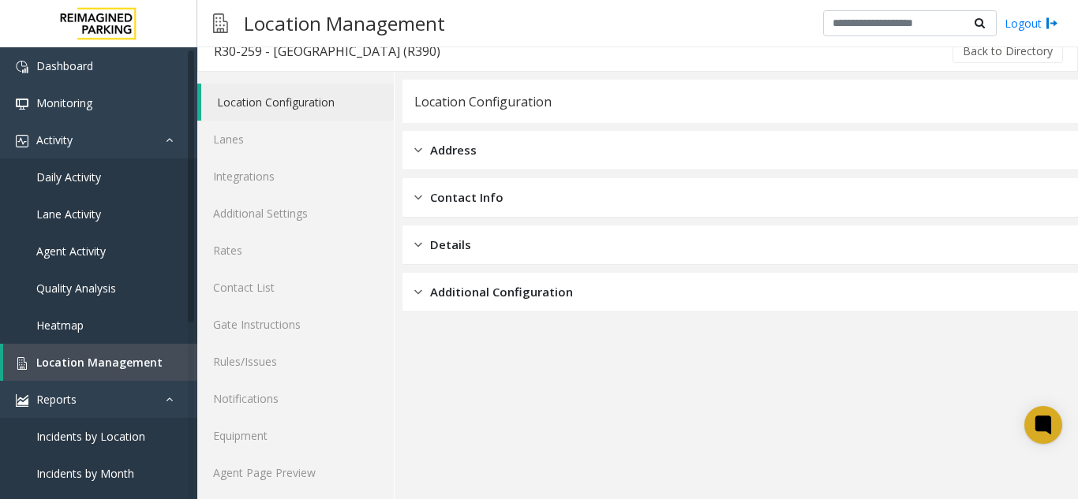
scroll to position [21, 0]
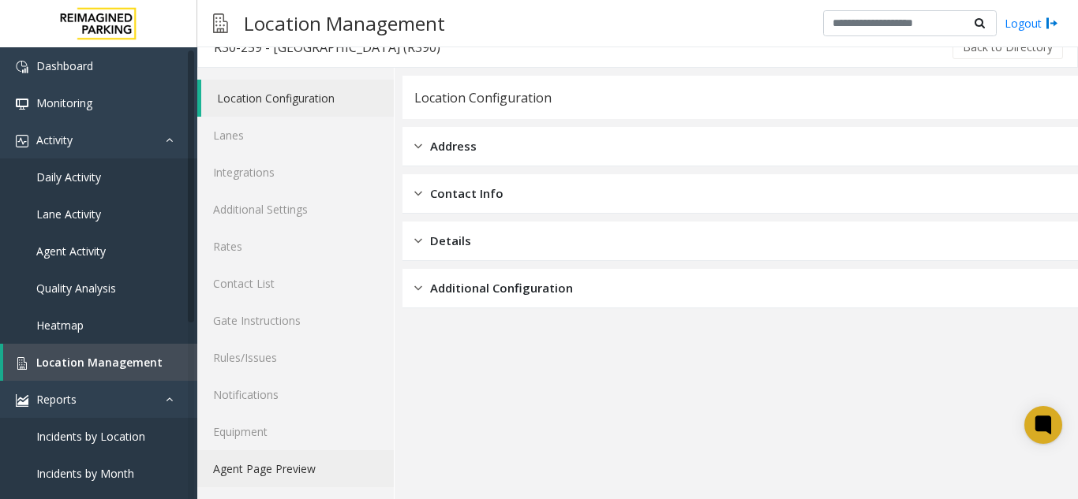
click at [348, 452] on link "Agent Page Preview" at bounding box center [295, 469] width 196 height 37
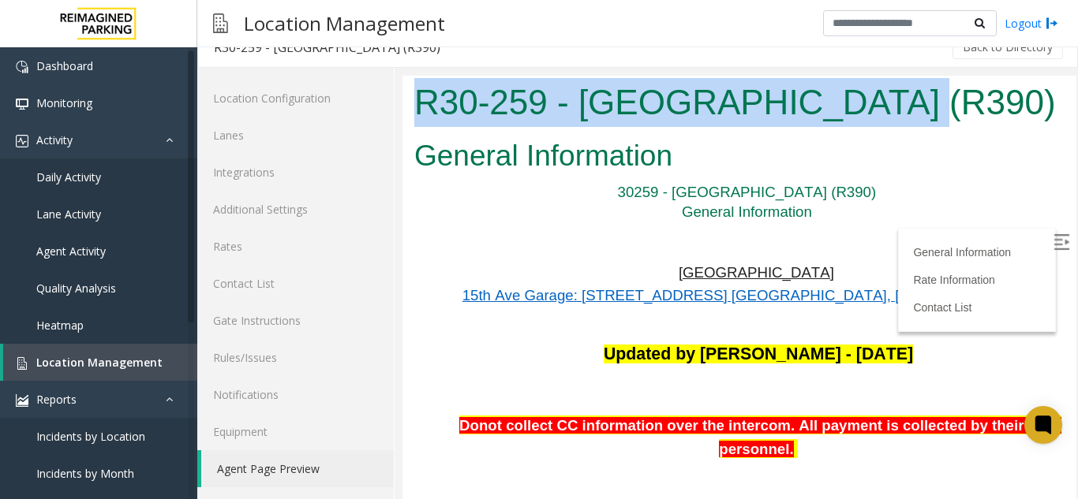
drag, startPoint x: 889, startPoint y: 114, endPoint x: 411, endPoint y: 107, distance: 478.2
click at [411, 107] on div "R30-259 - Cherry Hill (R390)" at bounding box center [739, 105] width 674 height 58
copy h1 "R30-259 - Cherry Hill (R390)"
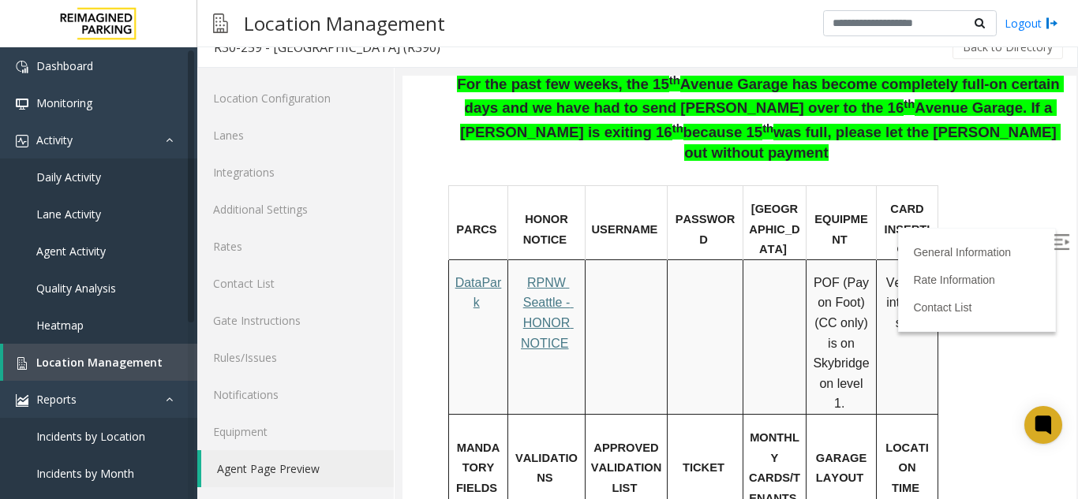
scroll to position [868, 0]
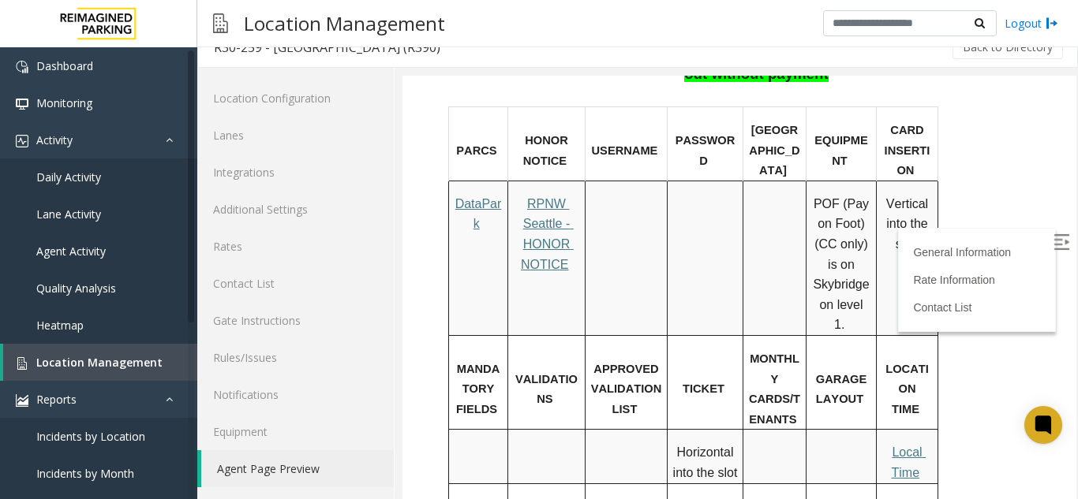
click at [1053, 248] on img at bounding box center [1061, 242] width 16 height 16
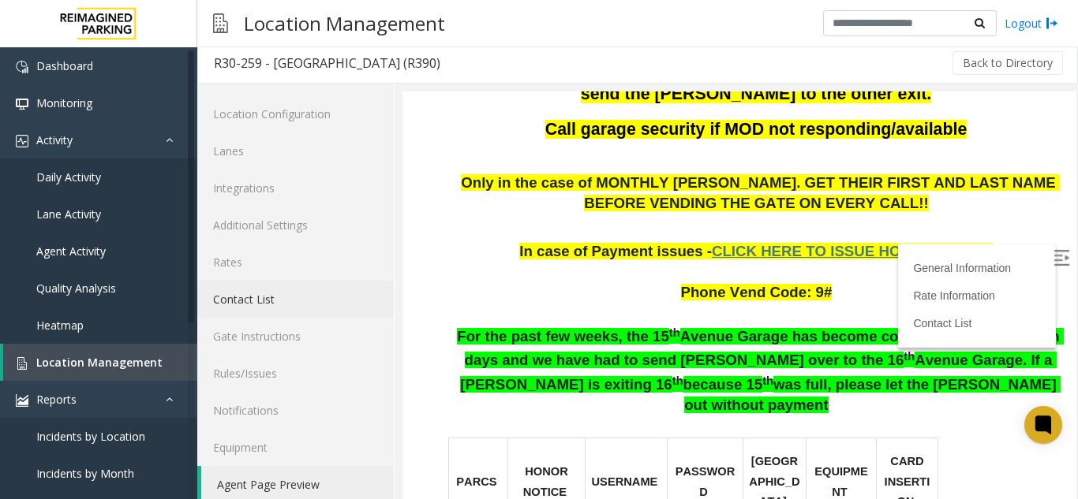
scroll to position [0, 0]
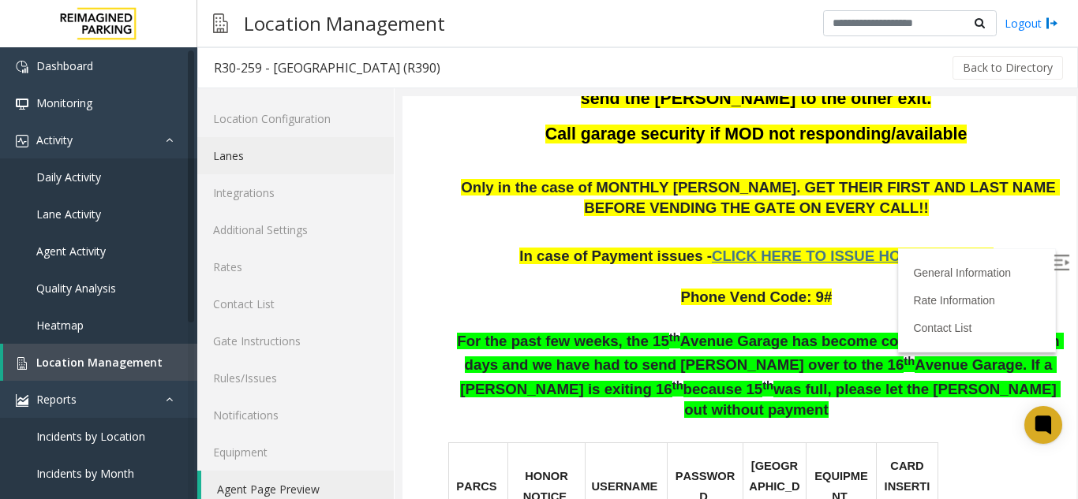
click at [286, 169] on link "Lanes" at bounding box center [295, 155] width 196 height 37
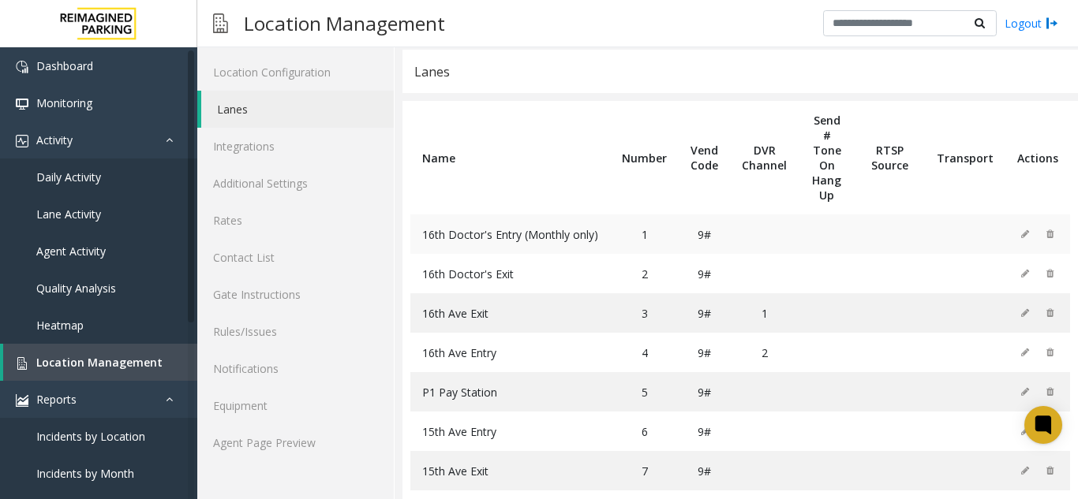
scroll to position [69, 0]
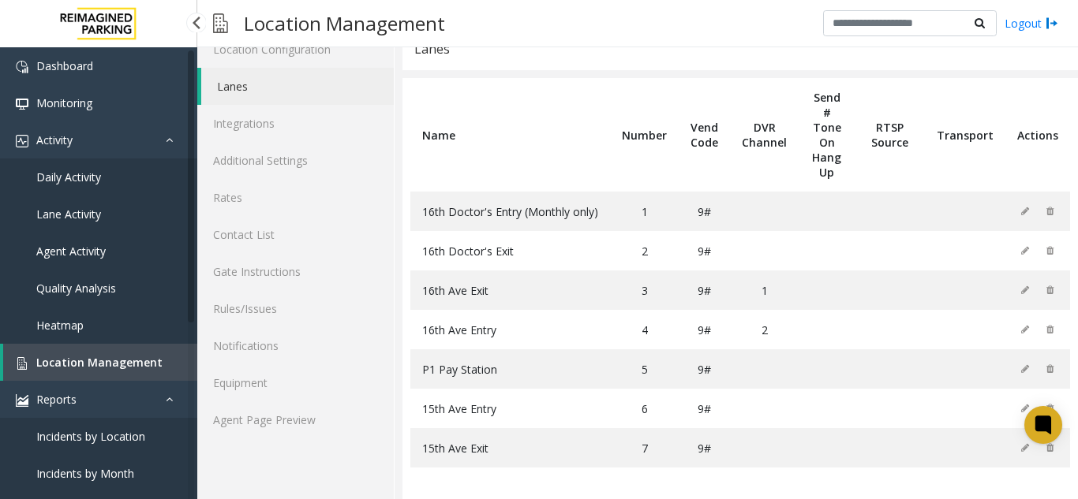
click at [139, 363] on span "Location Management" at bounding box center [99, 362] width 126 height 15
